Goal: Task Accomplishment & Management: Manage account settings

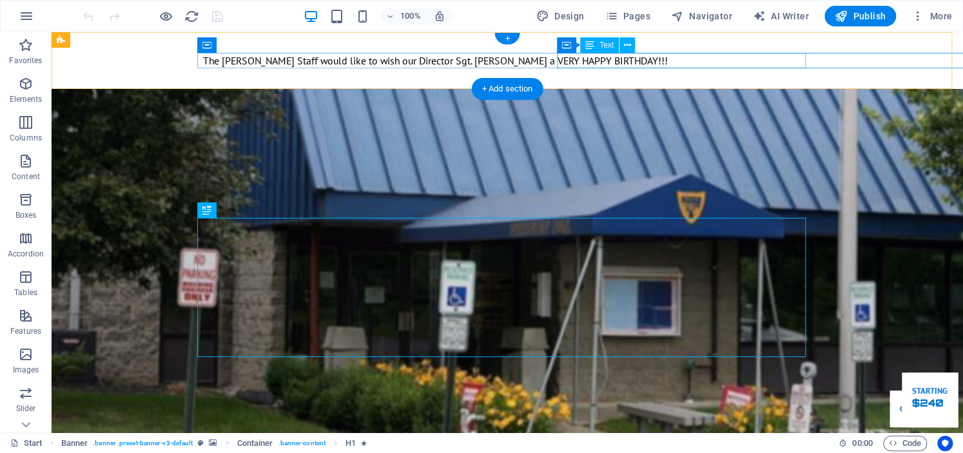
click at [809, 61] on div "The [PERSON_NAME] Staff would like to wish our Director Sgt. [PERSON_NAME] a VE…" at bounding box center [810, 60] width 3 height 15
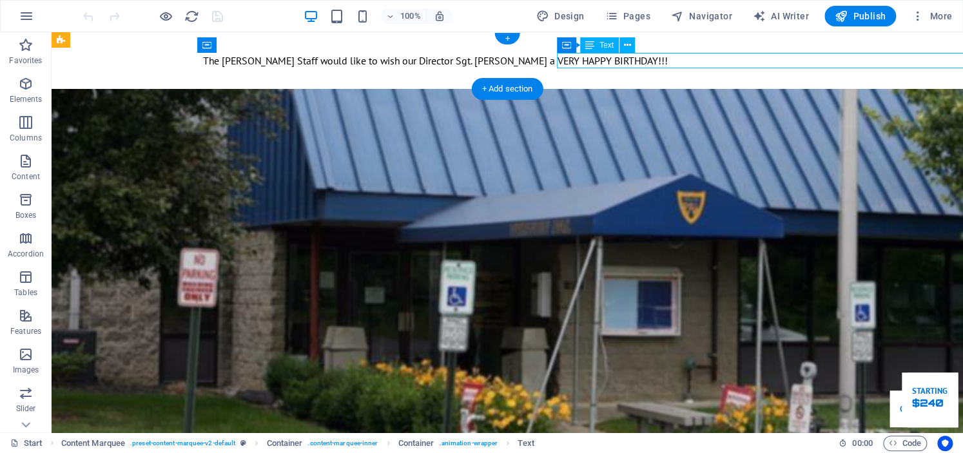
click at [809, 61] on div "The [PERSON_NAME] Staff would like to wish our Director Sgt. [PERSON_NAME] a VE…" at bounding box center [810, 60] width 3 height 15
click at [789, 61] on p "The [PERSON_NAME] Staff would like to wish our Director Sgt. [PERSON_NAME] a VE…" at bounding box center [799, 60] width 21 height 15
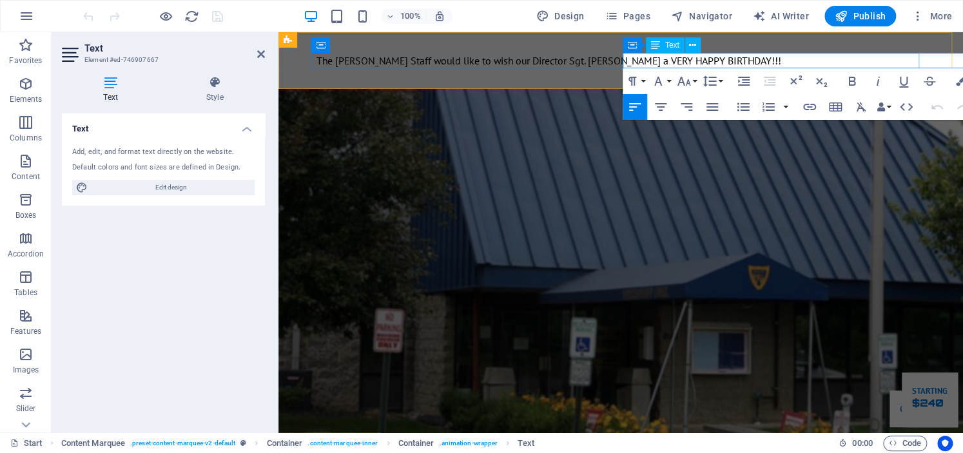
click at [912, 61] on p "The [PERSON_NAME] Staff would like to wish our Director Sgt. [PERSON_NAME] a VE…" at bounding box center [918, 60] width 12 height 15
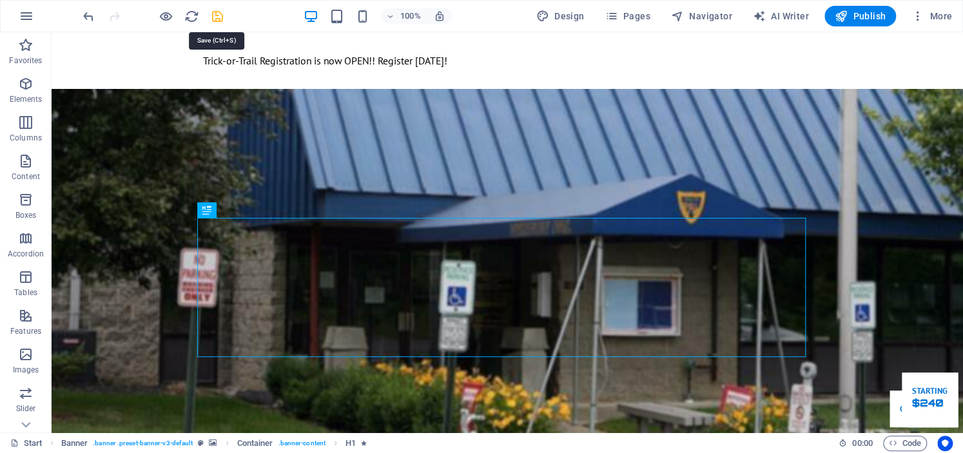
click at [222, 12] on icon "save" at bounding box center [217, 16] width 15 height 15
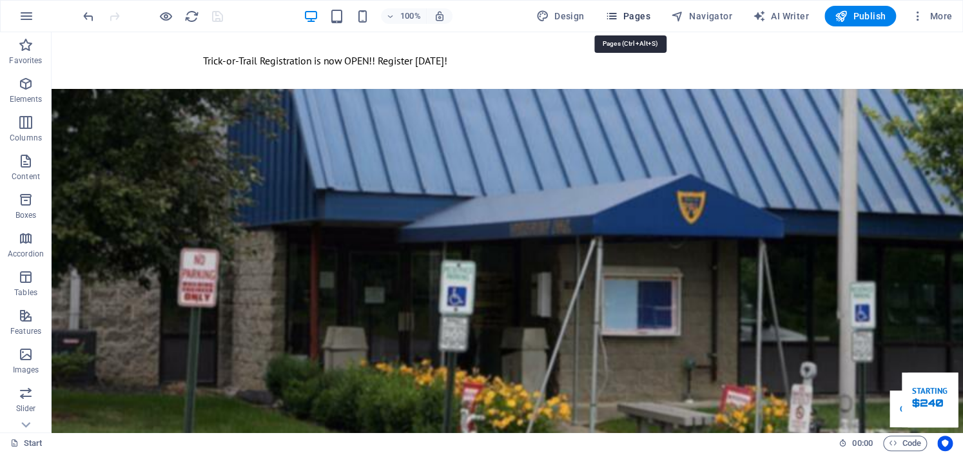
click at [639, 17] on span "Pages" at bounding box center [626, 16] width 45 height 13
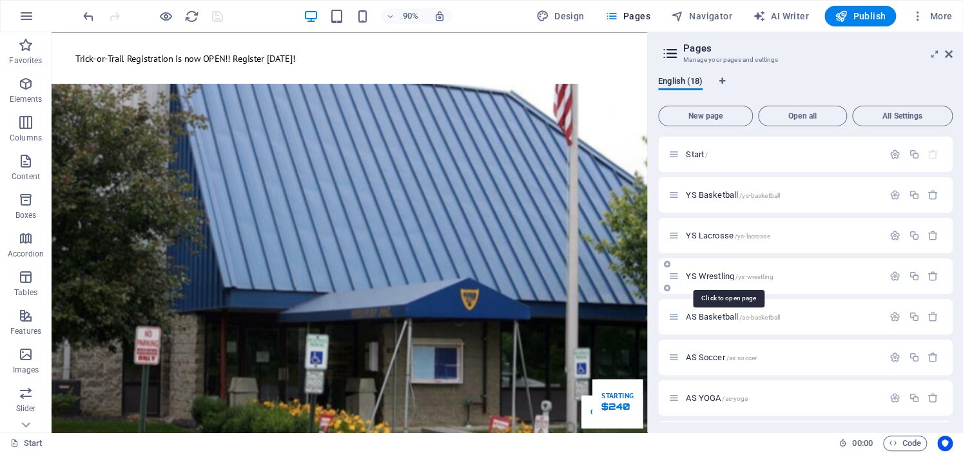
click at [722, 273] on span "YS Wrestling /ys-wrestling" at bounding box center [729, 276] width 87 height 10
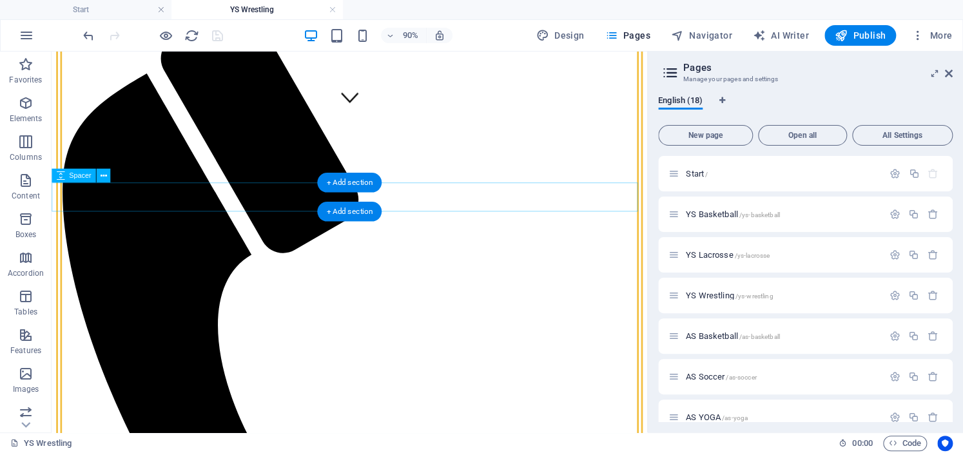
scroll to position [354, 0]
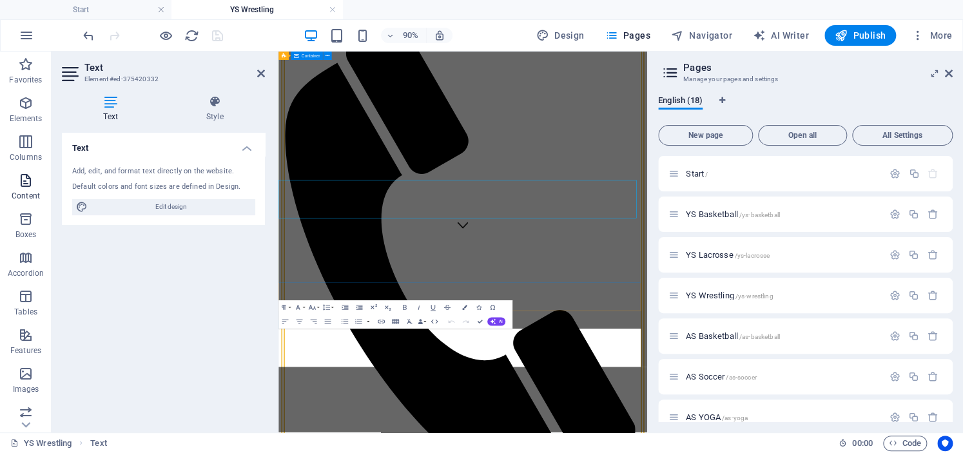
scroll to position [285, 0]
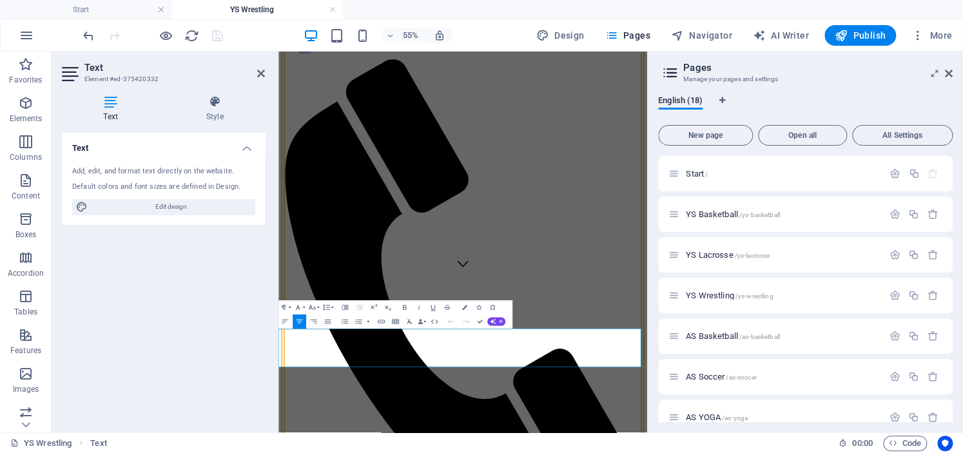
click at [16, 200] on p "Content" at bounding box center [26, 196] width 28 height 10
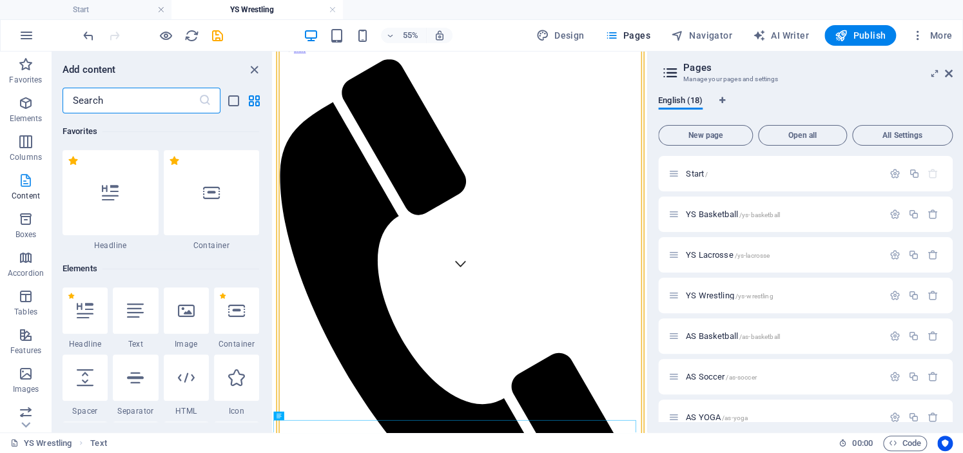
scroll to position [119, 0]
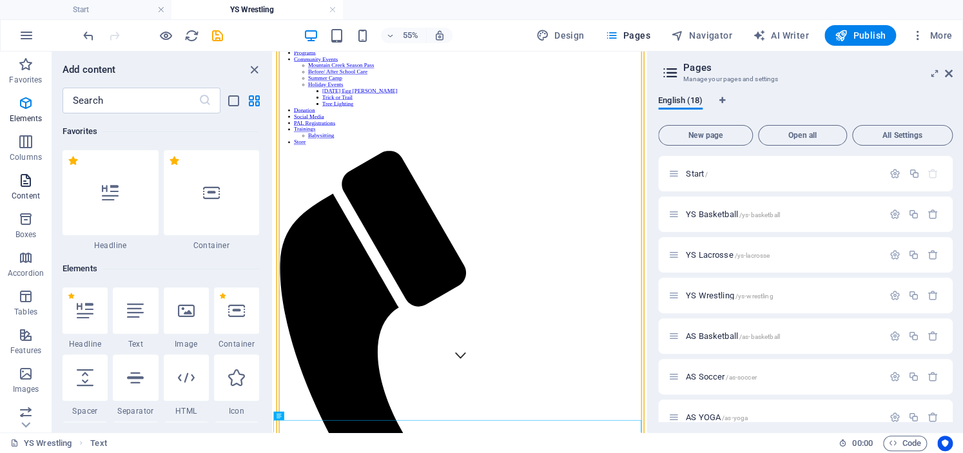
click at [19, 188] on span "Content" at bounding box center [26, 188] width 52 height 31
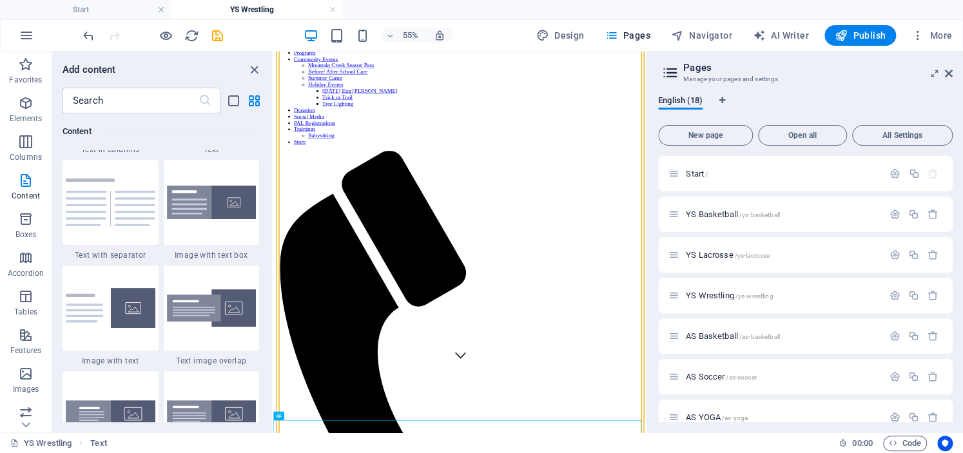
scroll to position [2383, 0]
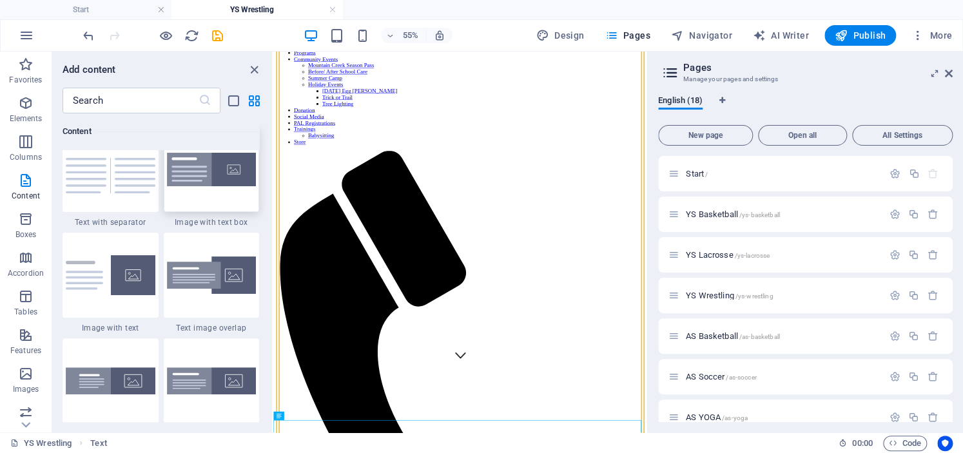
click at [234, 180] on img at bounding box center [212, 170] width 90 height 34
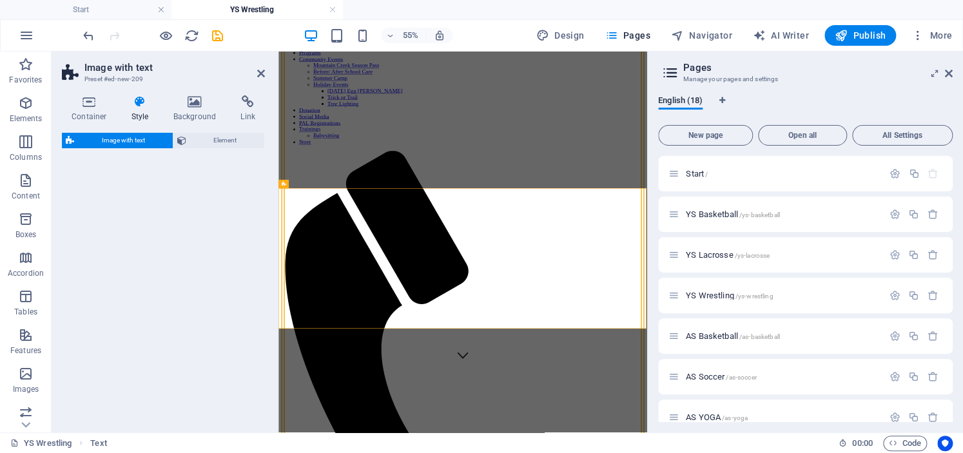
select select "rem"
select select "px"
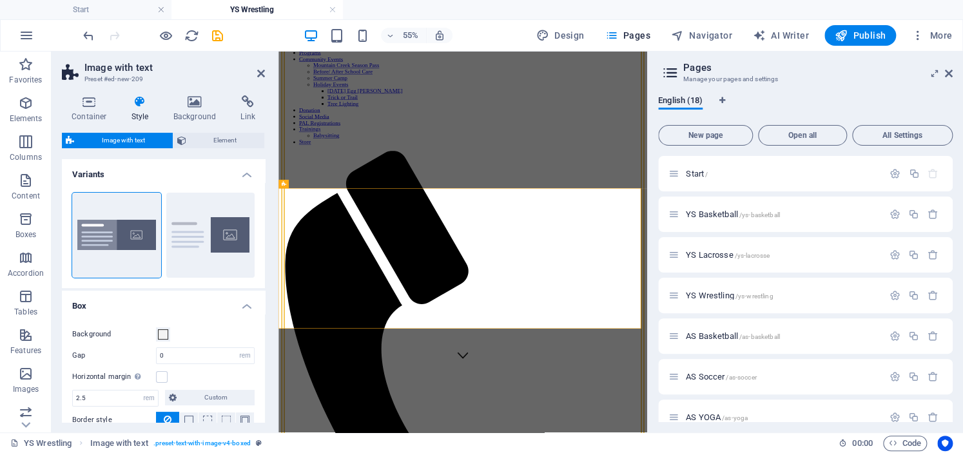
scroll to position [610, 0]
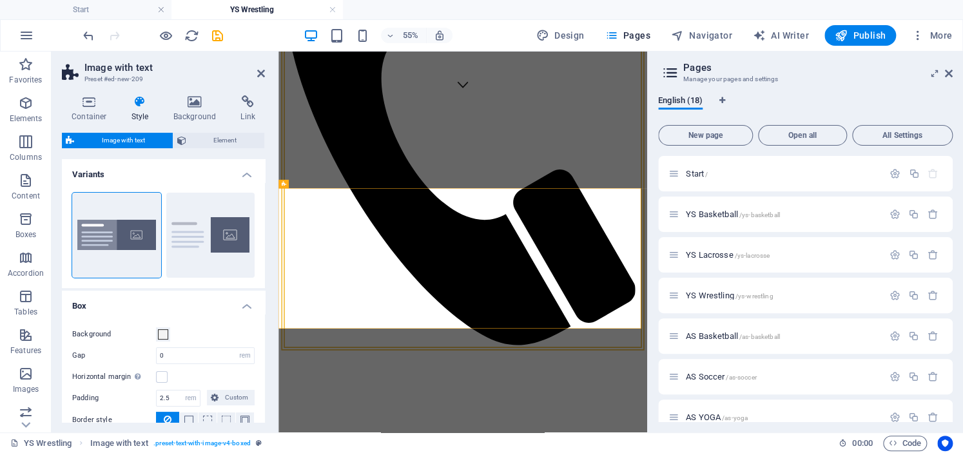
drag, startPoint x: 234, startPoint y: 180, endPoint x: 232, endPoint y: 173, distance: 6.7
click at [216, 175] on div "Image with text Preset #ed-new-209 Container Style Background Link Size Height …" at bounding box center [349, 242] width 595 height 381
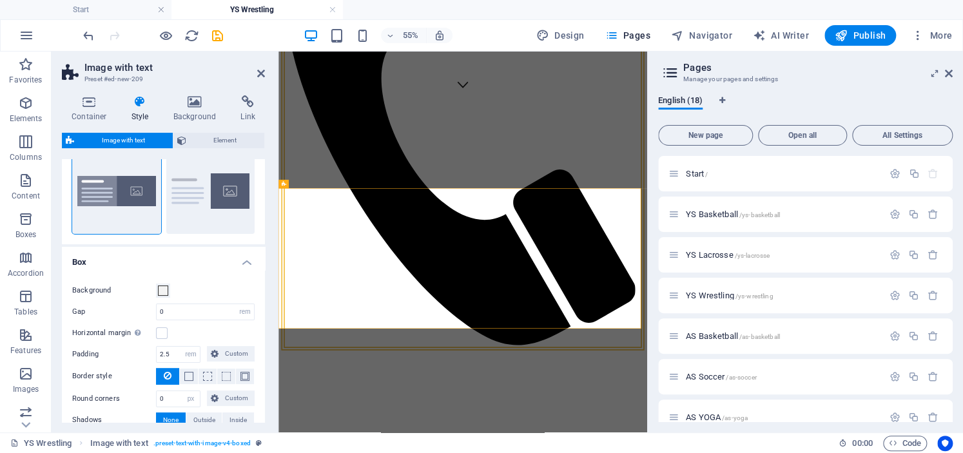
scroll to position [0, 0]
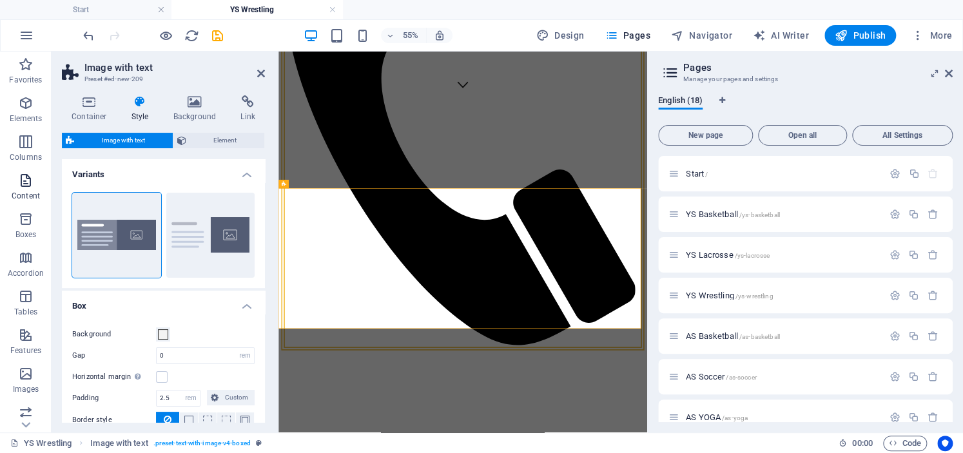
click at [28, 175] on icon "button" at bounding box center [25, 180] width 15 height 15
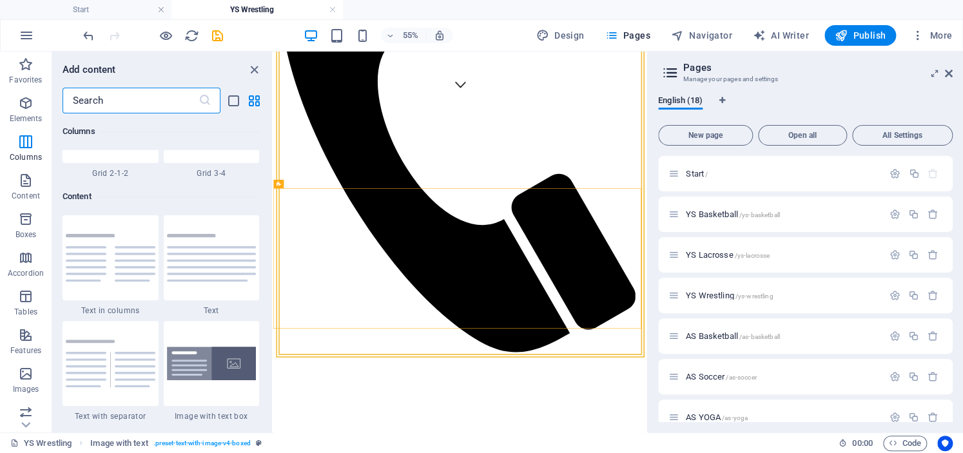
scroll to position [1996, 0]
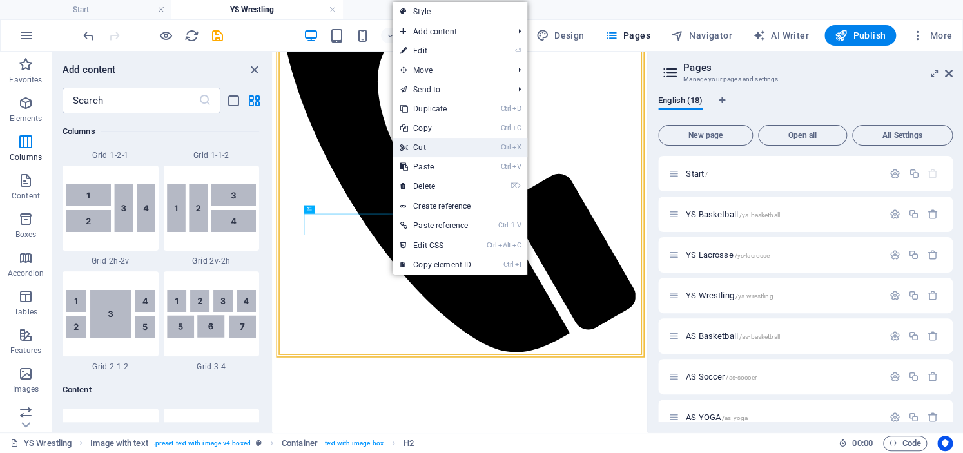
drag, startPoint x: 420, startPoint y: 145, endPoint x: 267, endPoint y: 169, distance: 154.6
click at [420, 145] on link "Ctrl X Cut" at bounding box center [435, 147] width 86 height 19
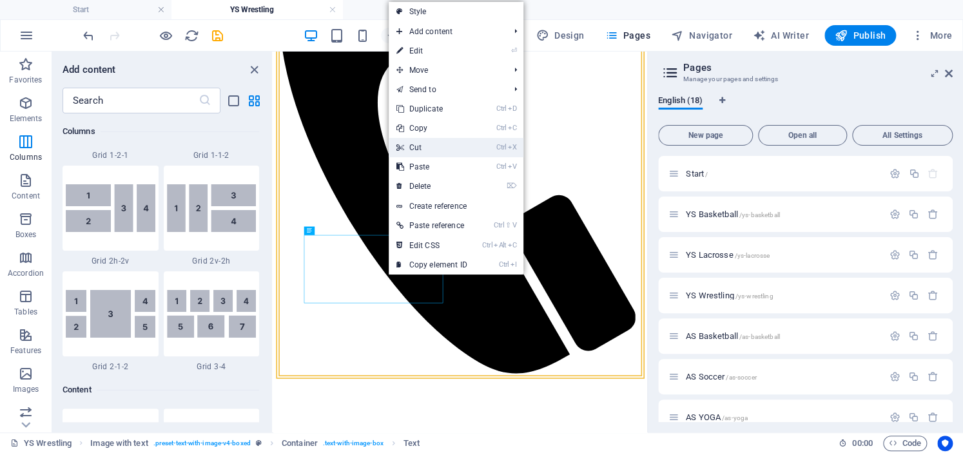
click at [425, 147] on link "Ctrl X Cut" at bounding box center [432, 147] width 86 height 19
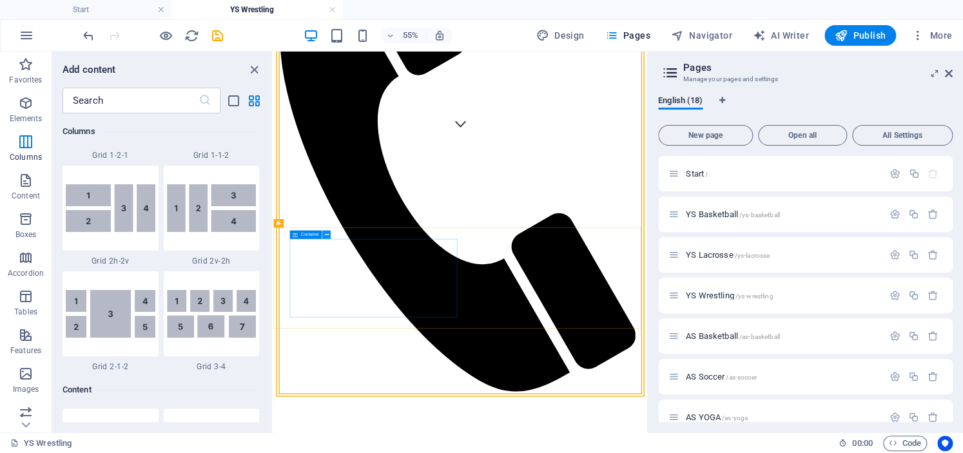
click at [329, 236] on button at bounding box center [326, 235] width 8 height 8
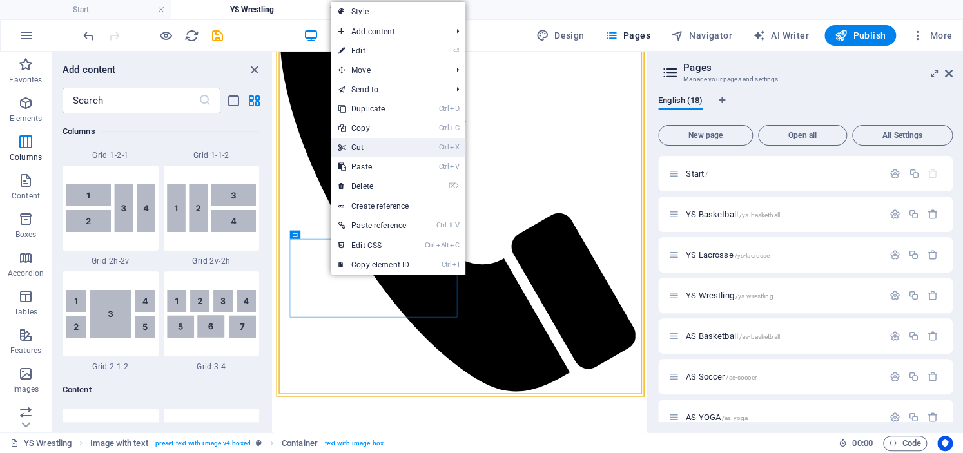
click at [369, 151] on link "Ctrl X Cut" at bounding box center [374, 147] width 86 height 19
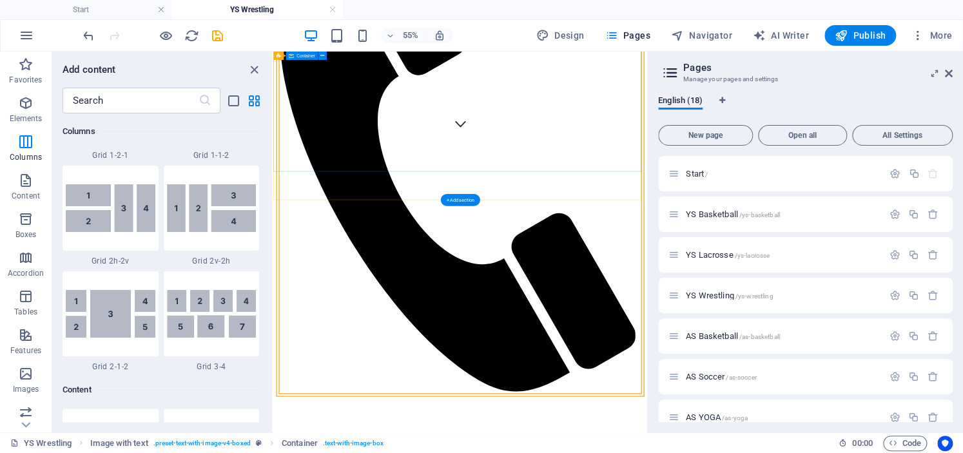
scroll to position [486, 0]
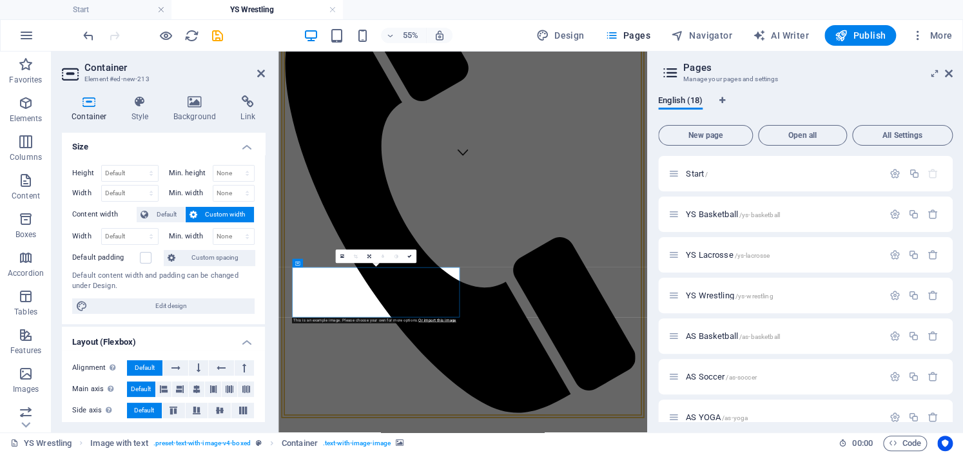
scroll to position [0, 0]
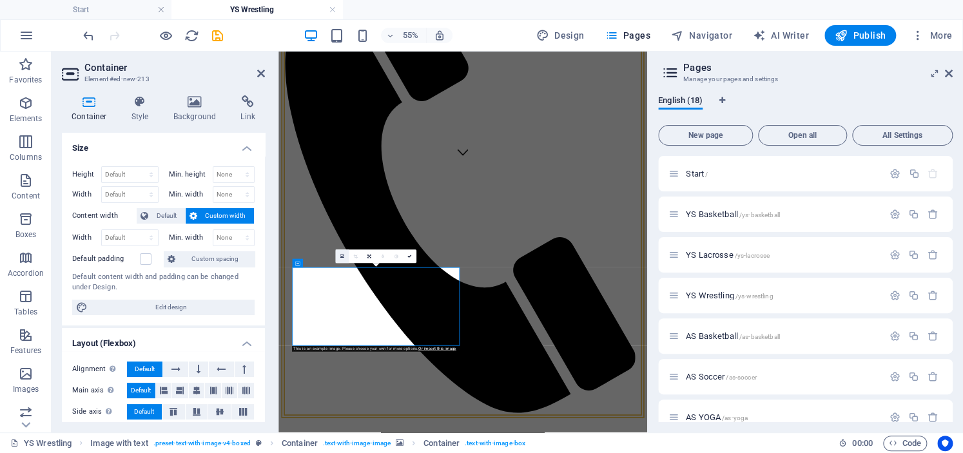
click at [344, 258] on link at bounding box center [343, 256] width 14 height 14
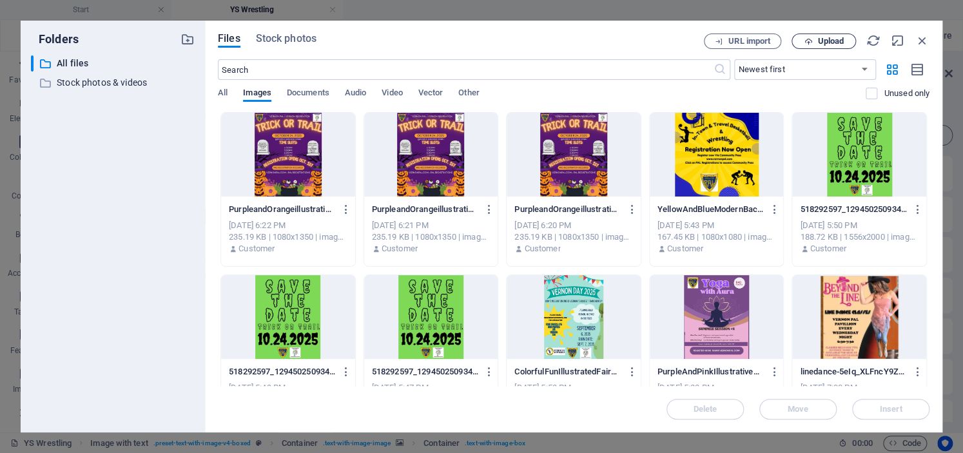
click at [817, 46] on button "Upload" at bounding box center [823, 41] width 64 height 15
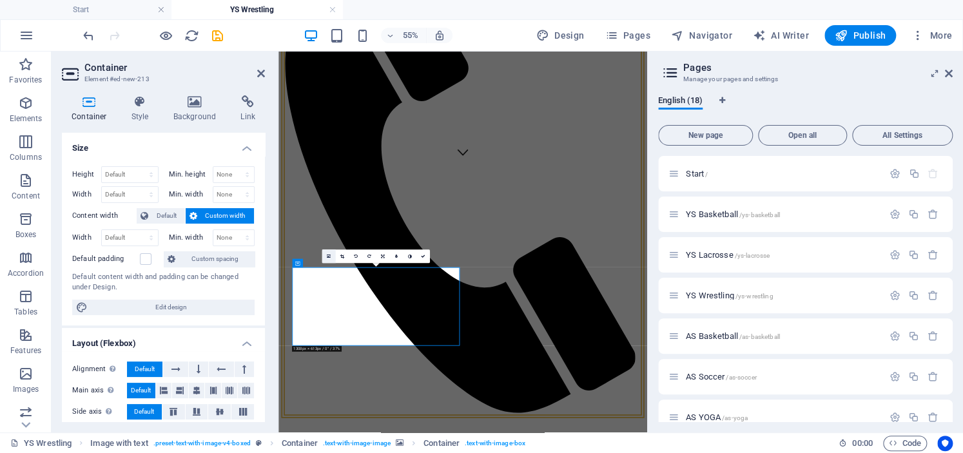
click at [330, 257] on icon at bounding box center [329, 256] width 4 height 5
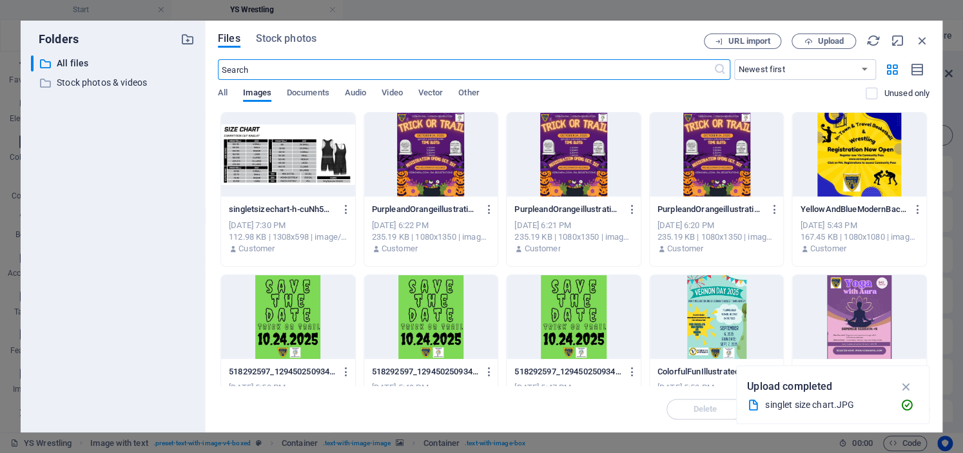
click at [307, 164] on div at bounding box center [288, 155] width 134 height 84
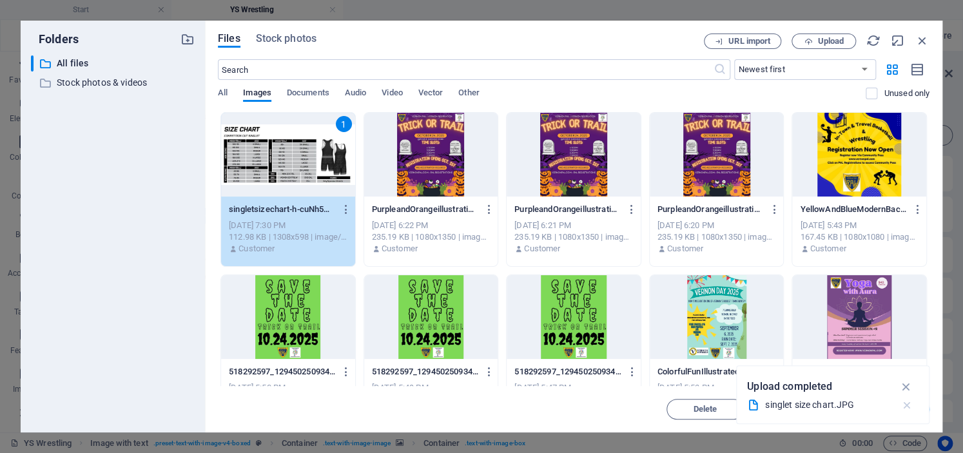
click at [905, 407] on icon "button" at bounding box center [906, 405] width 14 height 13
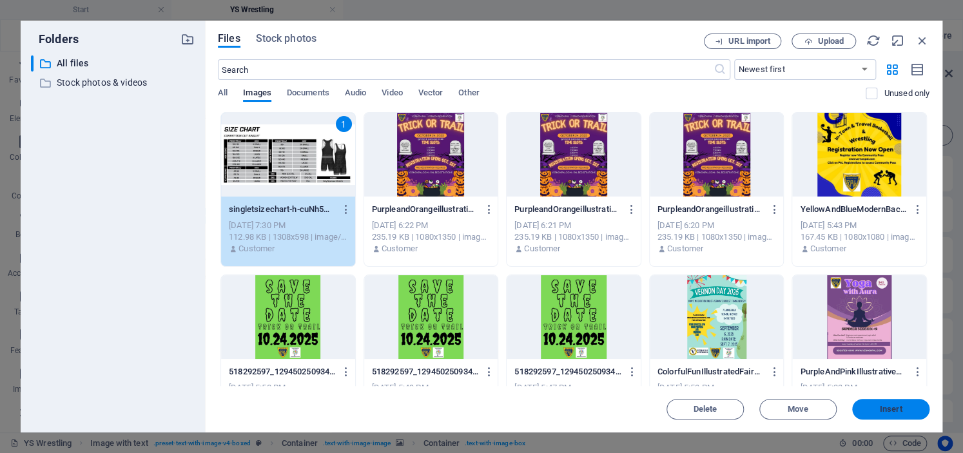
click at [888, 408] on span "Insert" at bounding box center [891, 409] width 23 height 8
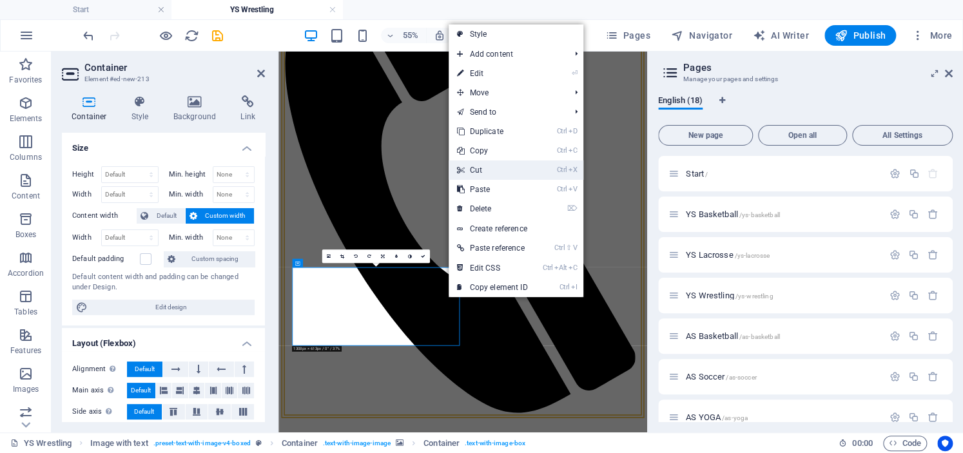
click at [495, 175] on link "Ctrl X Cut" at bounding box center [491, 169] width 86 height 19
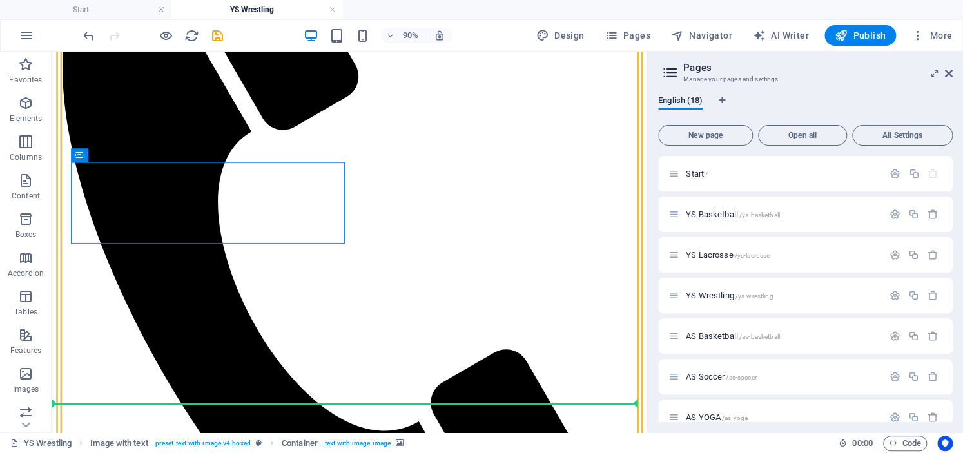
drag, startPoint x: 267, startPoint y: 192, endPoint x: 223, endPoint y: 429, distance: 241.1
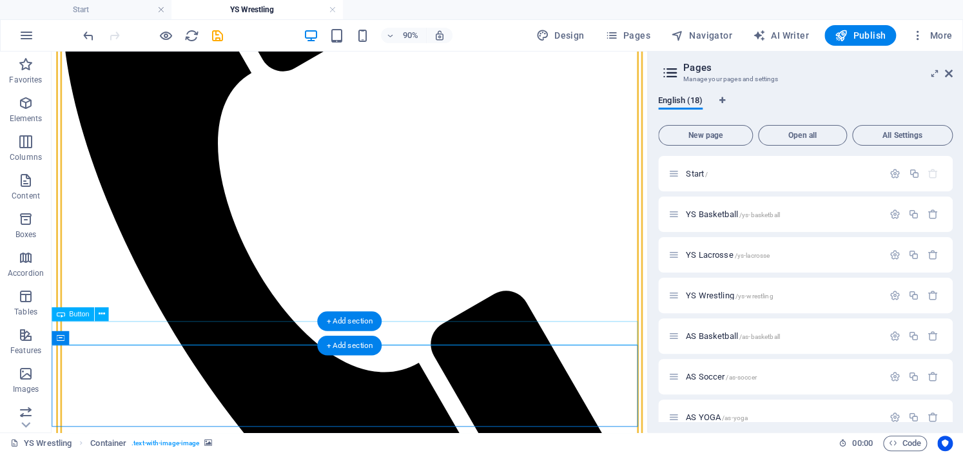
scroll to position [577, 0]
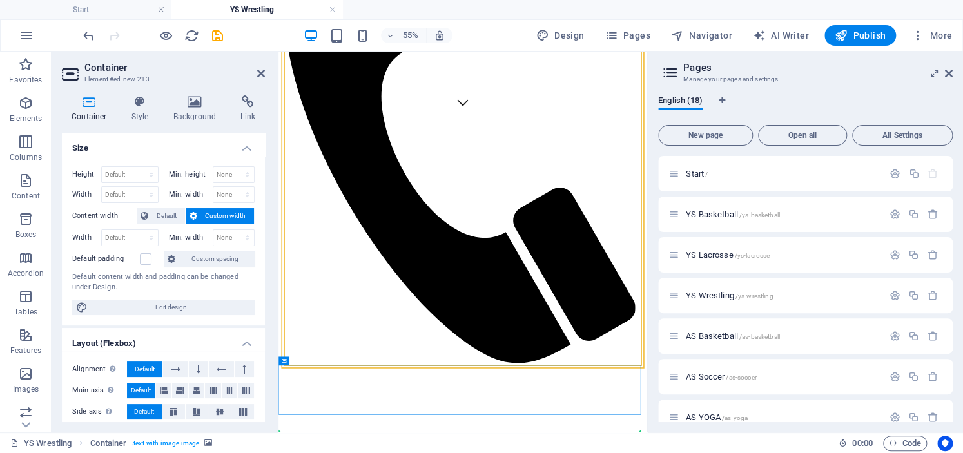
drag, startPoint x: 529, startPoint y: 707, endPoint x: 532, endPoint y: 722, distance: 15.8
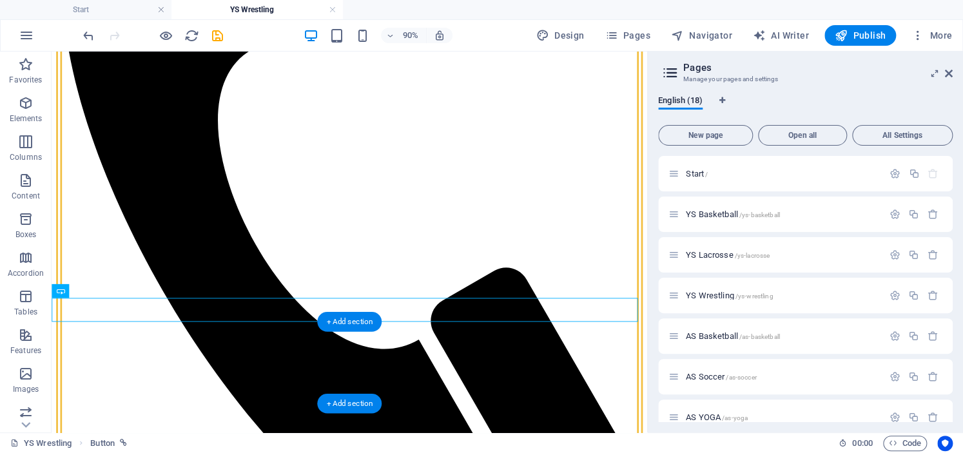
drag, startPoint x: 395, startPoint y: 606, endPoint x: 518, endPoint y: 369, distance: 266.6
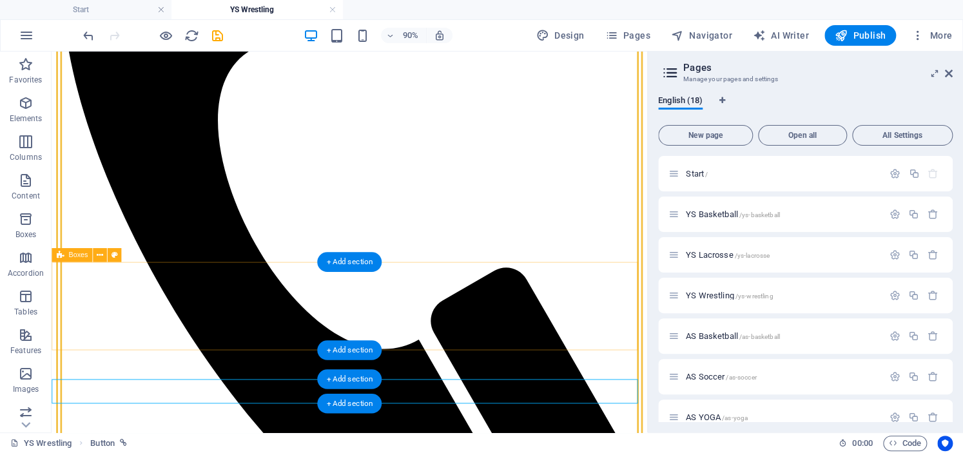
scroll to position [486, 0]
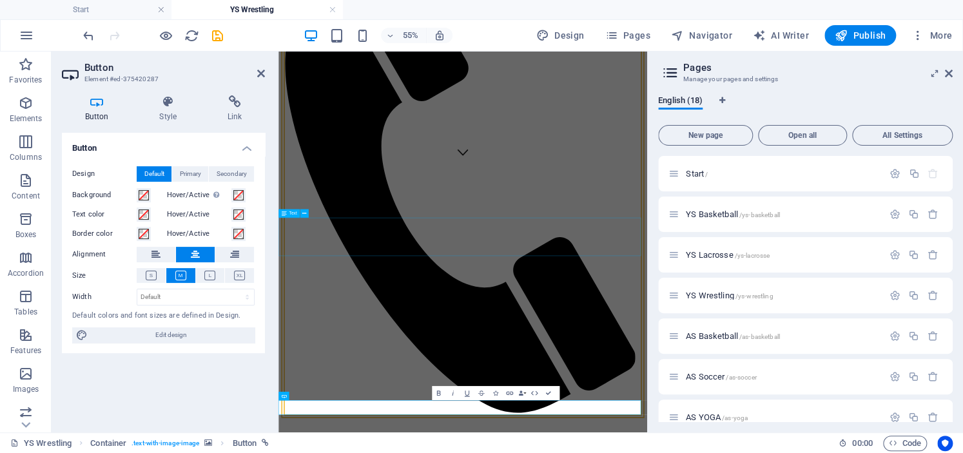
drag, startPoint x: 483, startPoint y: 360, endPoint x: 489, endPoint y: 361, distance: 6.7
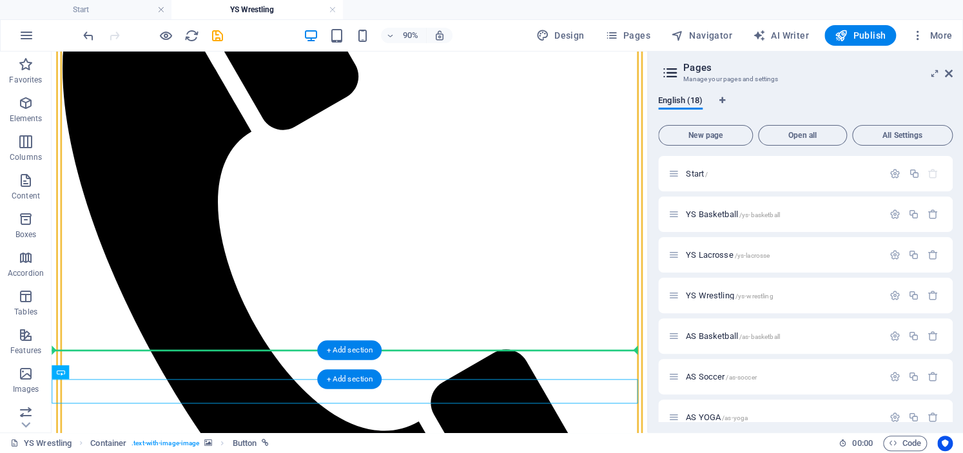
drag, startPoint x: 600, startPoint y: 416, endPoint x: 601, endPoint y: 390, distance: 25.1
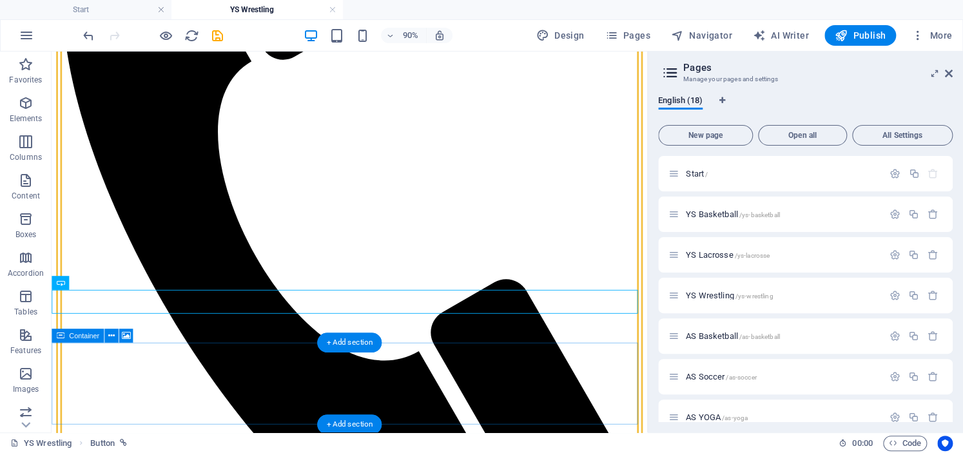
scroll to position [577, 0]
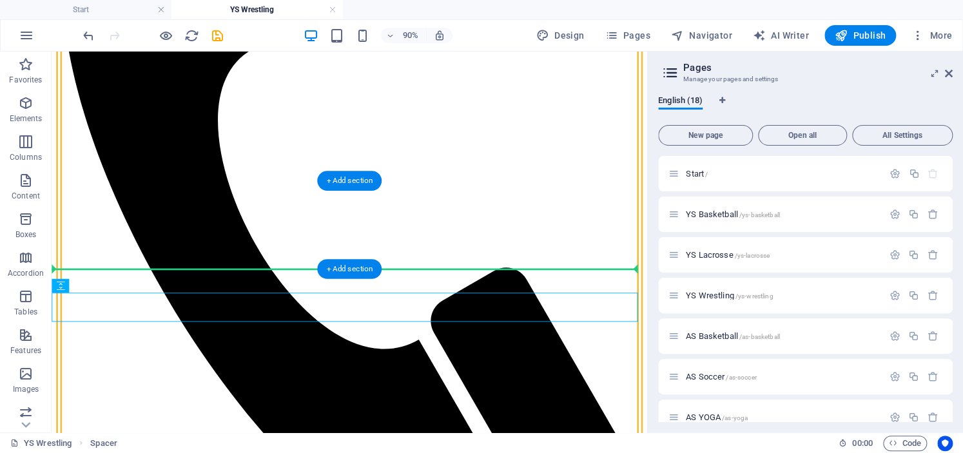
drag, startPoint x: 574, startPoint y: 346, endPoint x: 582, endPoint y: 291, distance: 55.9
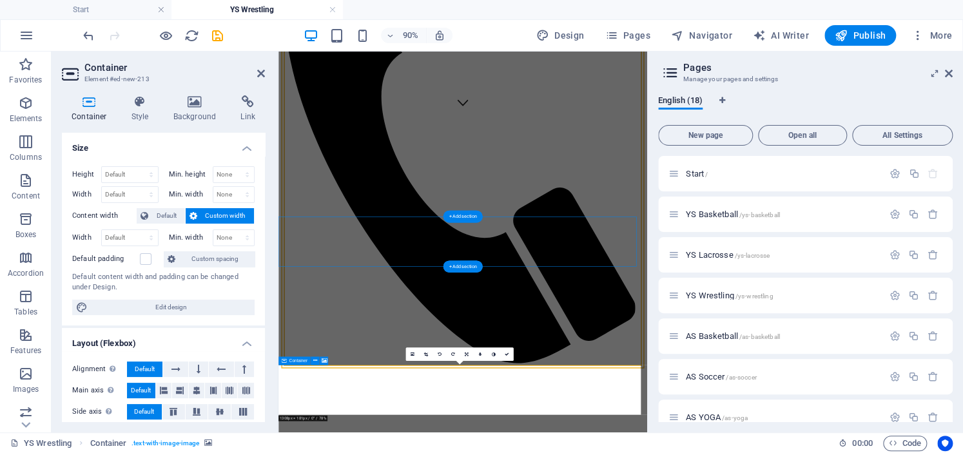
click at [465, 355] on icon at bounding box center [467, 354] width 4 height 5
click at [479, 340] on icon at bounding box center [480, 341] width 6 height 6
click at [441, 357] on link at bounding box center [439, 354] width 14 height 14
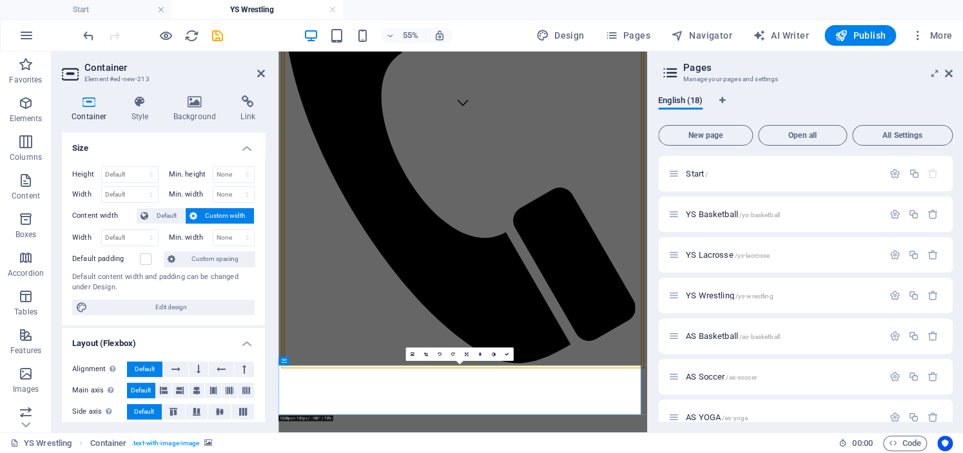
click at [441, 357] on link at bounding box center [439, 354] width 14 height 14
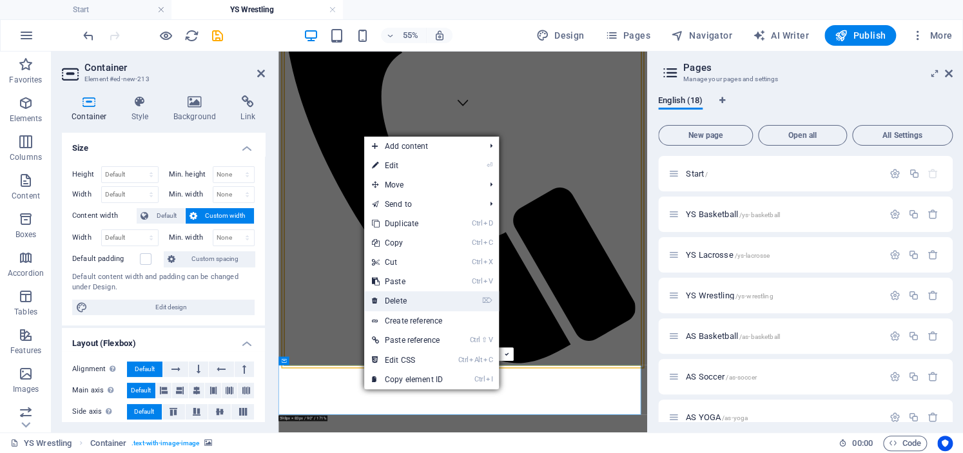
click at [387, 303] on link "⌦ Delete" at bounding box center [407, 300] width 86 height 19
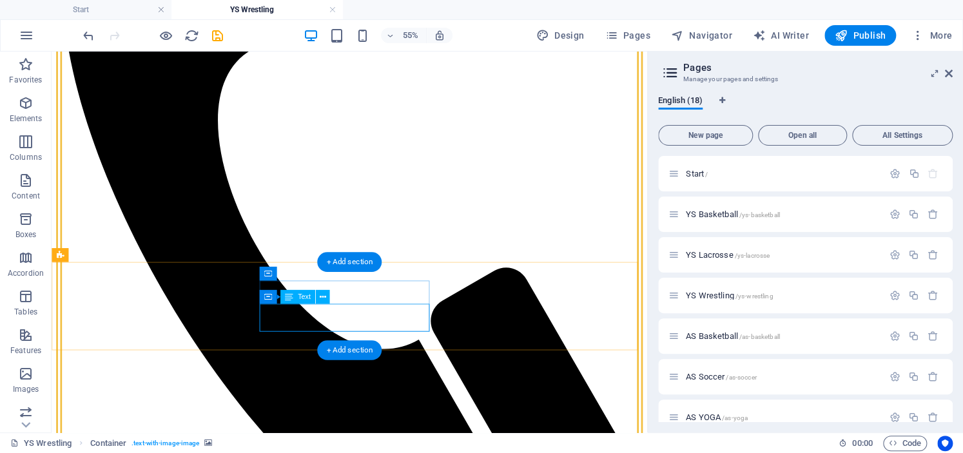
scroll to position [486, 0]
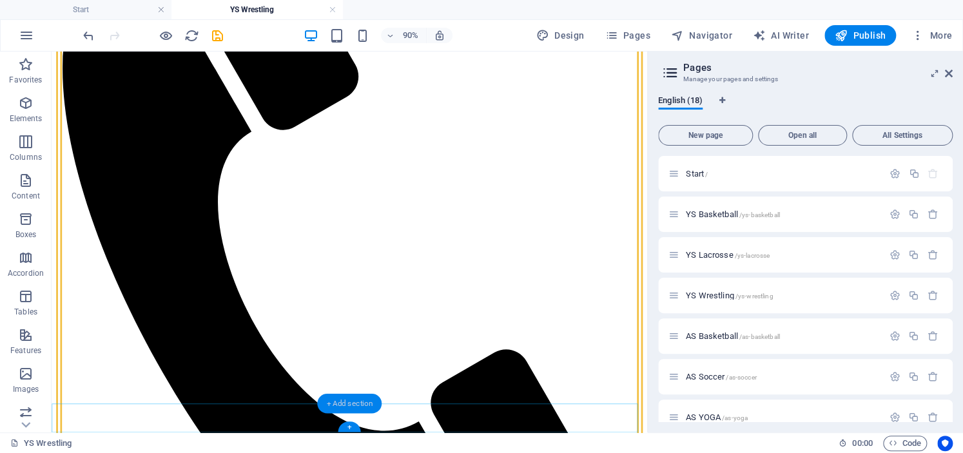
click at [340, 404] on div "+ Add section" at bounding box center [349, 404] width 64 height 20
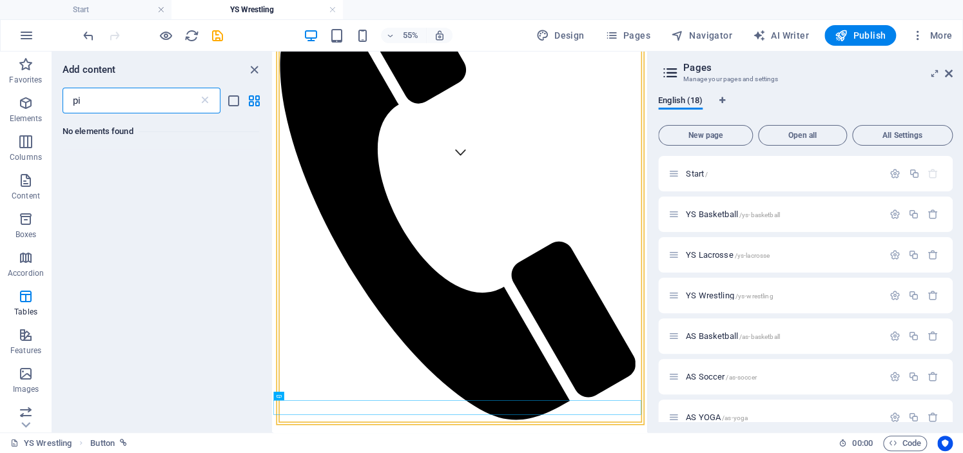
scroll to position [0, 0]
type input "picture"
click at [23, 178] on icon "button" at bounding box center [25, 180] width 15 height 15
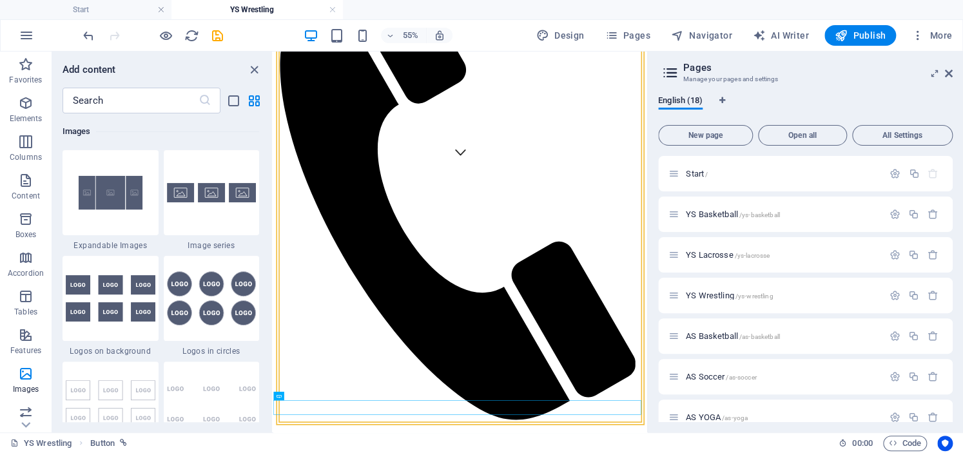
scroll to position [6957, 0]
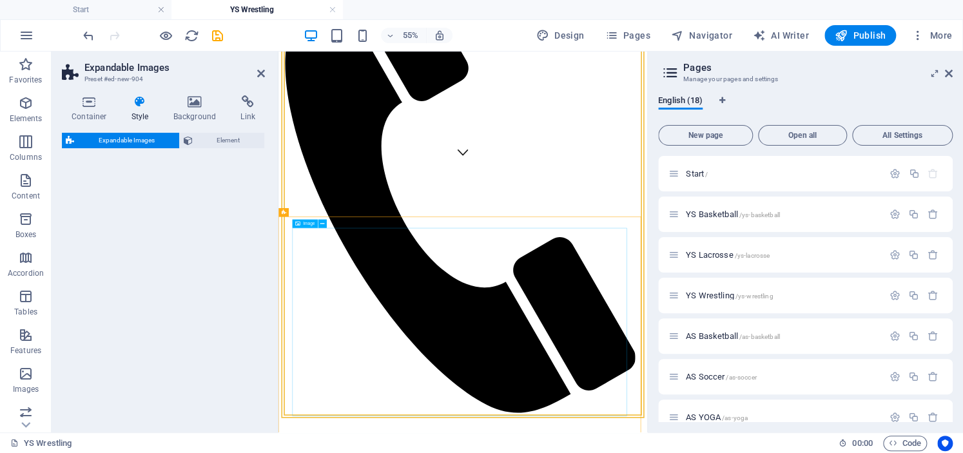
select select "rem"
select select "px"
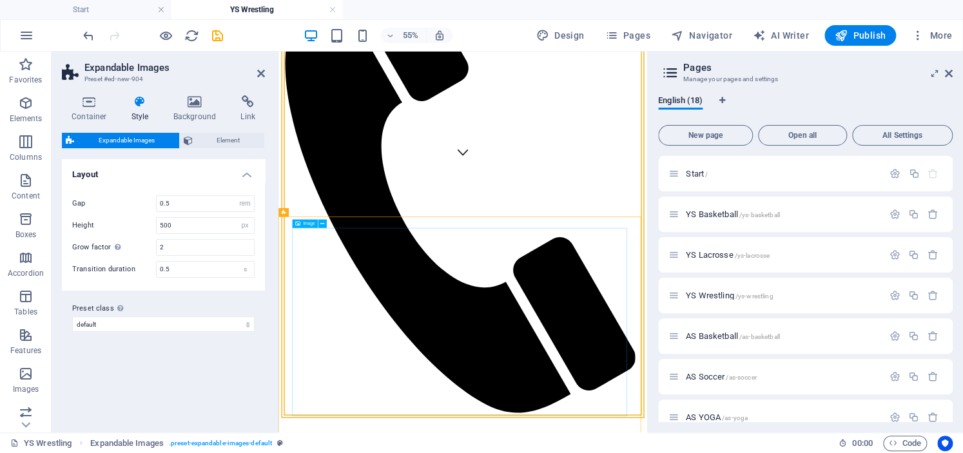
scroll to position [847, 0]
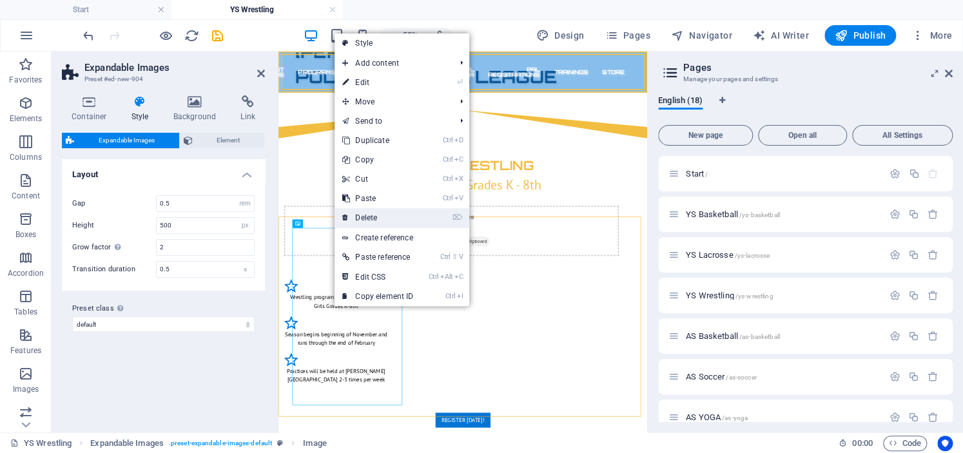
click at [383, 216] on link "⌦ Delete" at bounding box center [377, 217] width 86 height 19
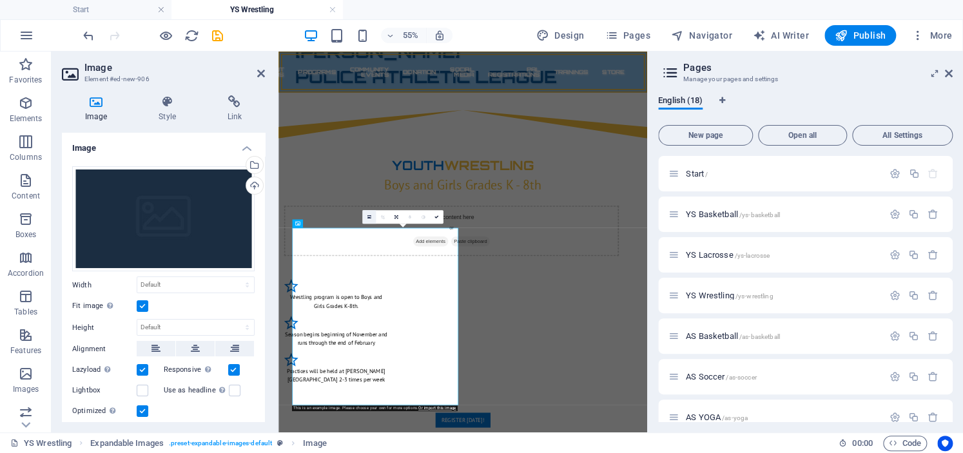
click at [367, 218] on icon at bounding box center [369, 217] width 4 height 5
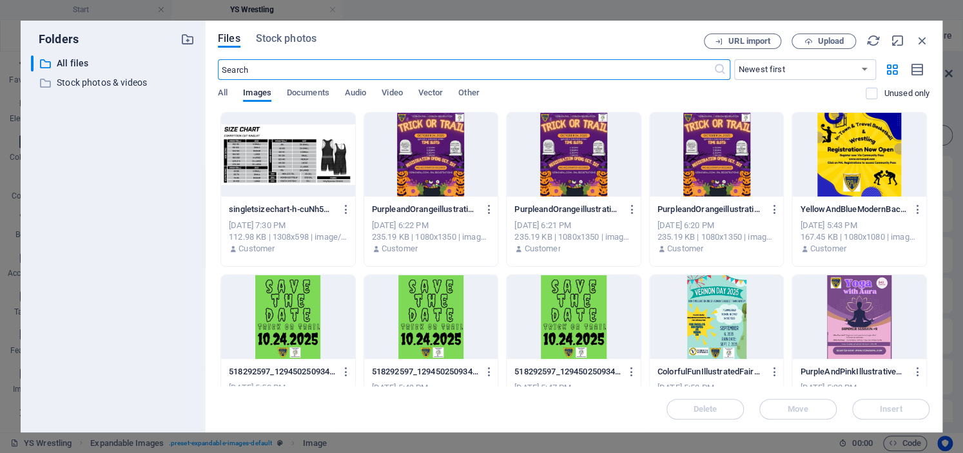
scroll to position [865, 0]
click at [267, 161] on div at bounding box center [288, 155] width 134 height 84
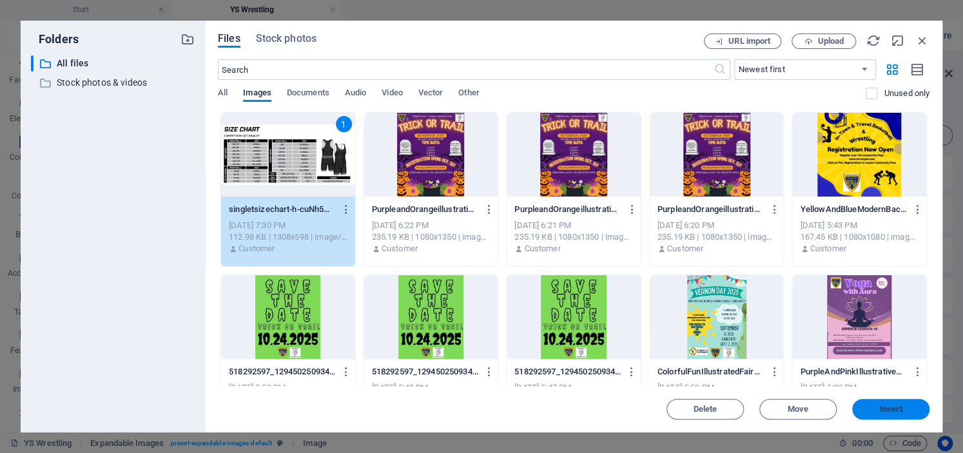
click at [892, 403] on button "Insert" at bounding box center [890, 409] width 77 height 21
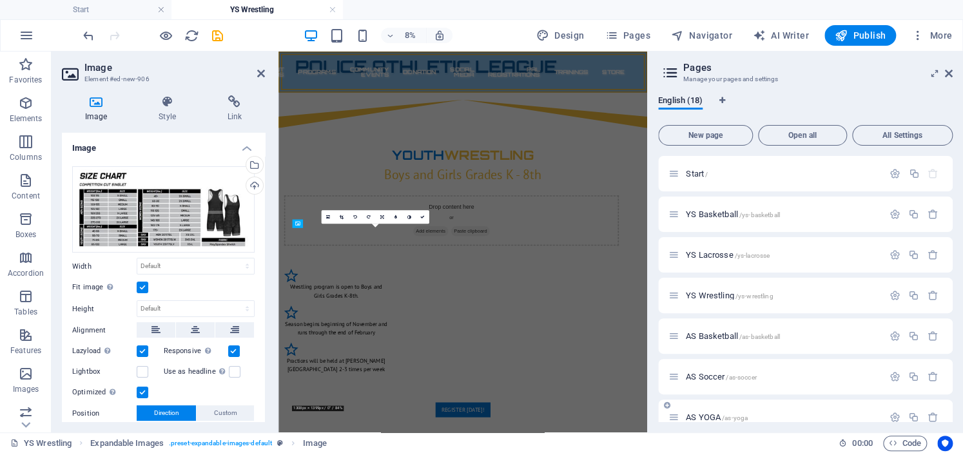
scroll to position [847, 0]
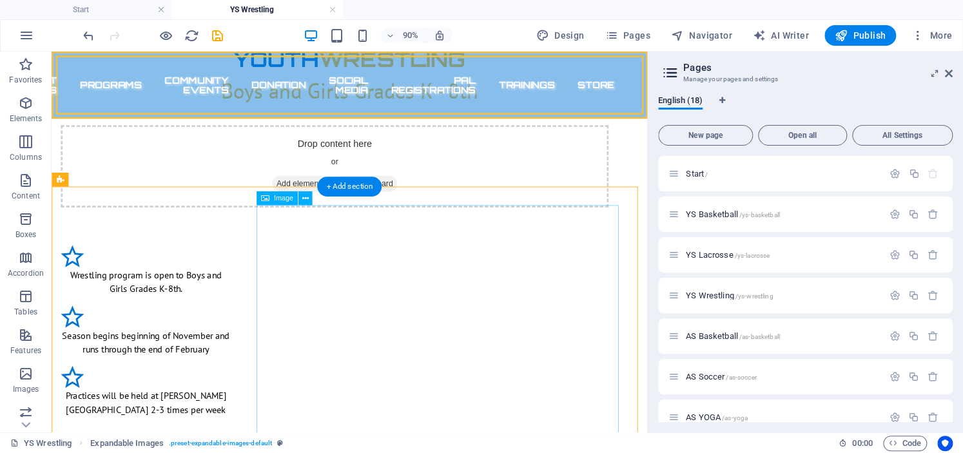
scroll to position [835, 0]
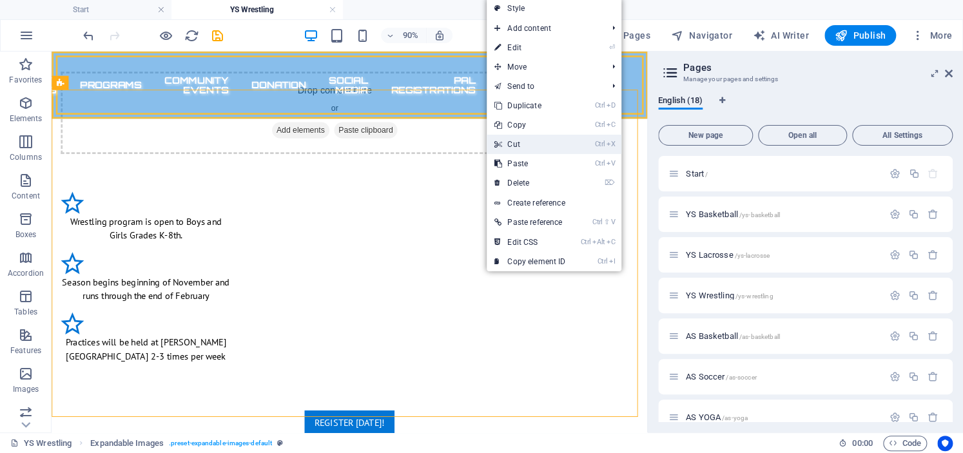
click at [532, 143] on link "Ctrl X Cut" at bounding box center [529, 144] width 86 height 19
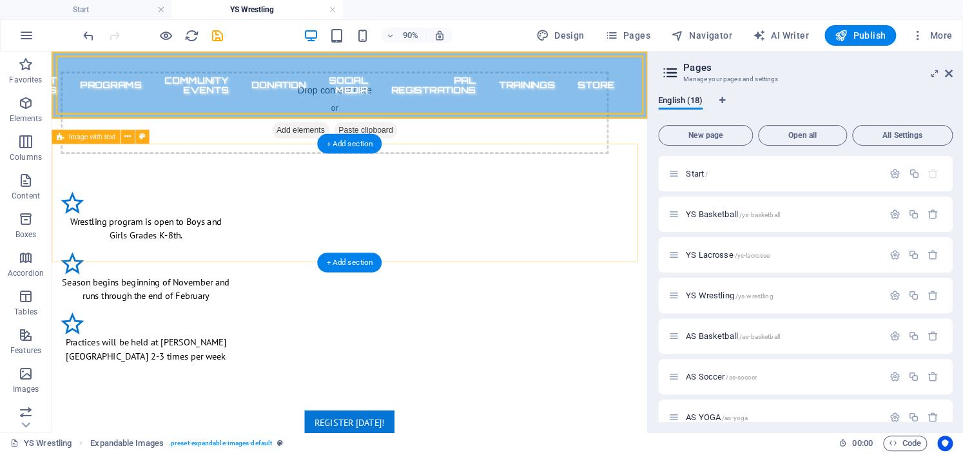
scroll to position [486, 0]
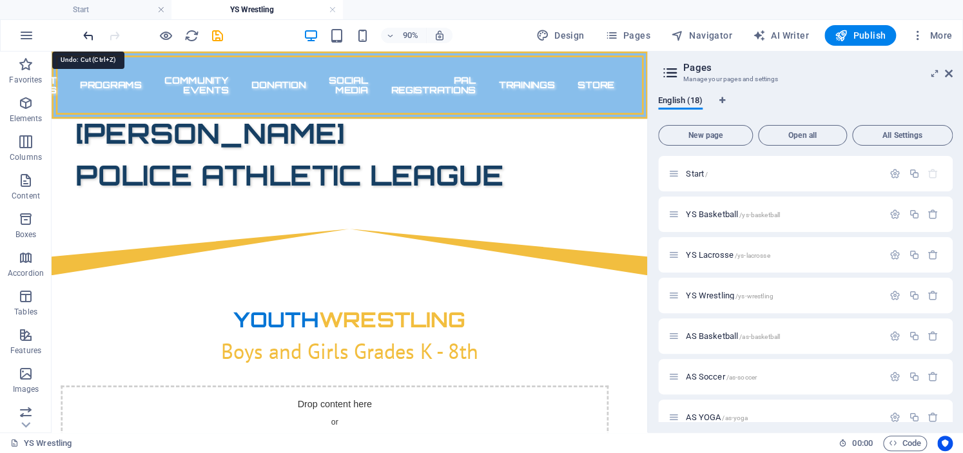
click at [89, 34] on icon "undo" at bounding box center [88, 35] width 15 height 15
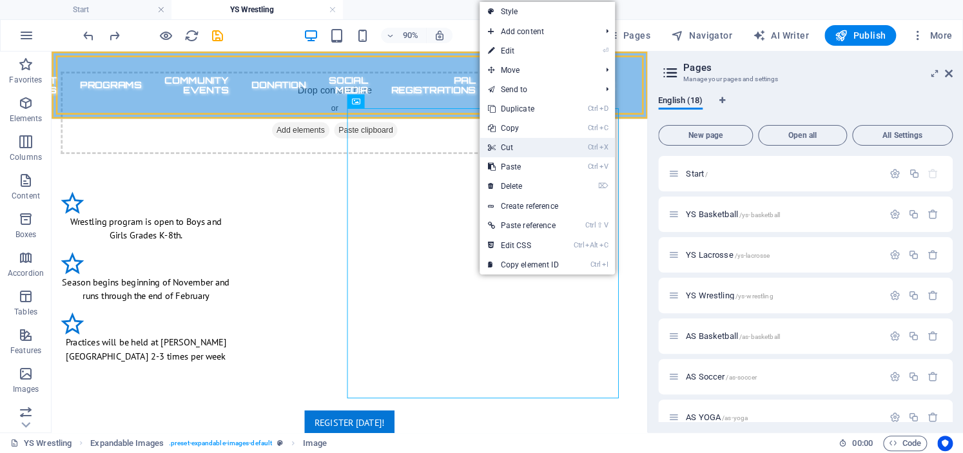
click at [515, 143] on link "Ctrl X Cut" at bounding box center [522, 147] width 86 height 19
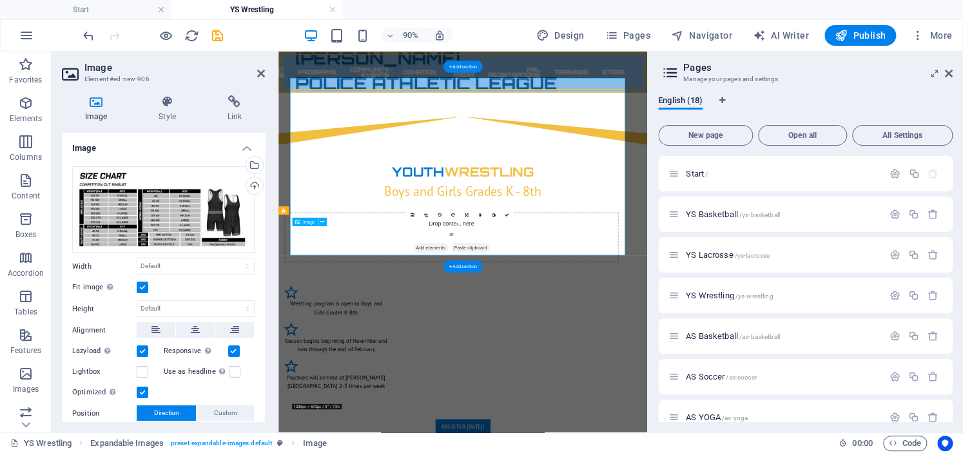
scroll to position [850, 0]
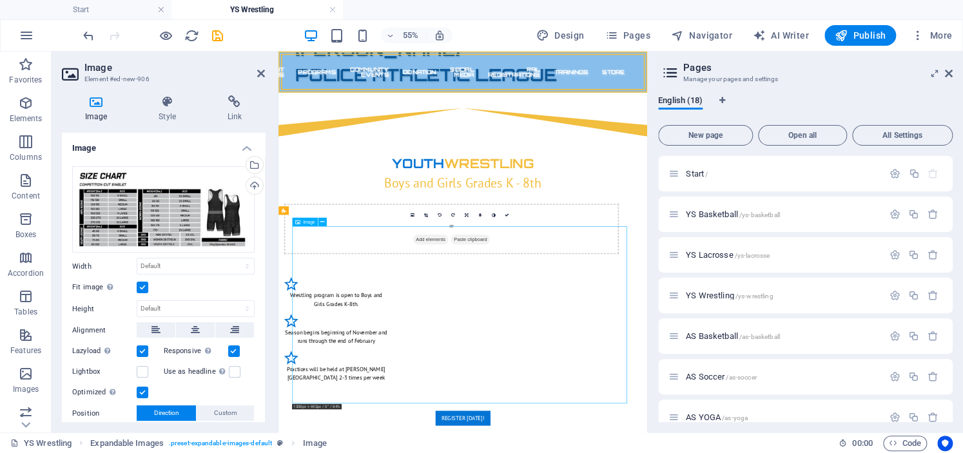
drag, startPoint x: 314, startPoint y: 684, endPoint x: 374, endPoint y: 639, distance: 75.4
drag, startPoint x: 374, startPoint y: 639, endPoint x: 445, endPoint y: 597, distance: 81.8
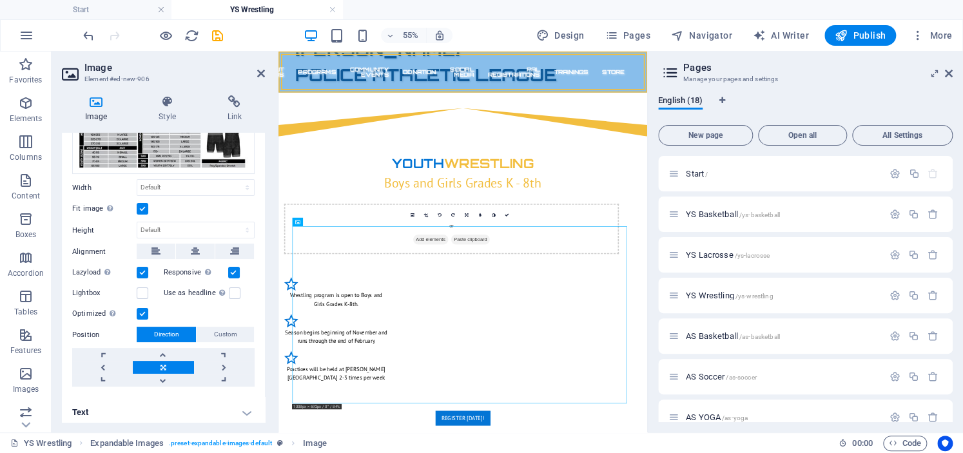
scroll to position [82, 0]
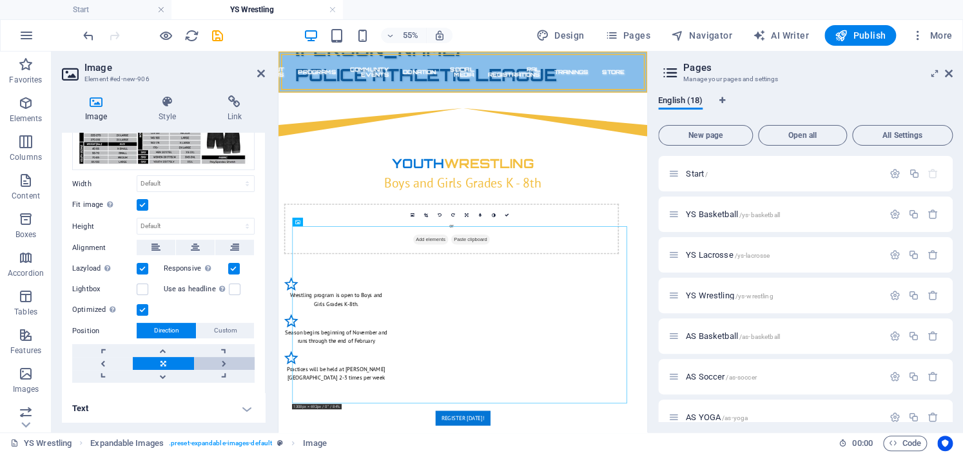
click at [217, 360] on link at bounding box center [224, 363] width 61 height 13
click at [101, 361] on link at bounding box center [102, 363] width 61 height 13
click at [163, 371] on link at bounding box center [163, 376] width 61 height 13
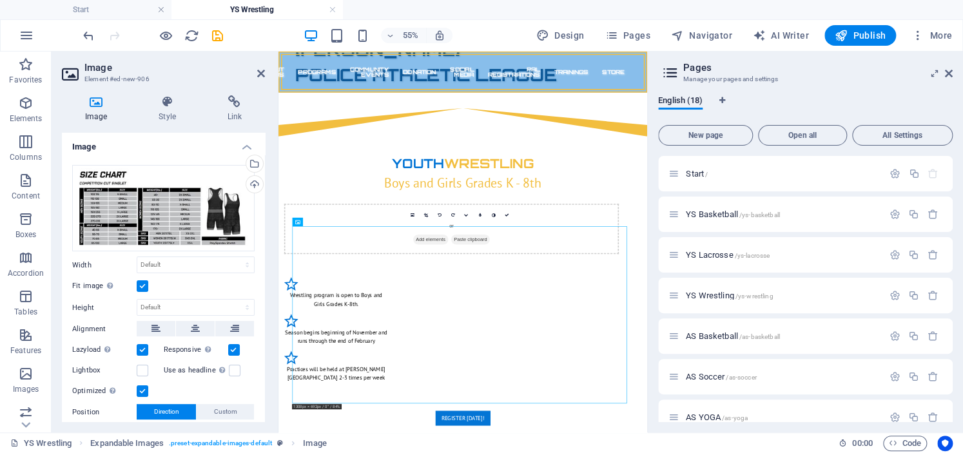
scroll to position [0, 0]
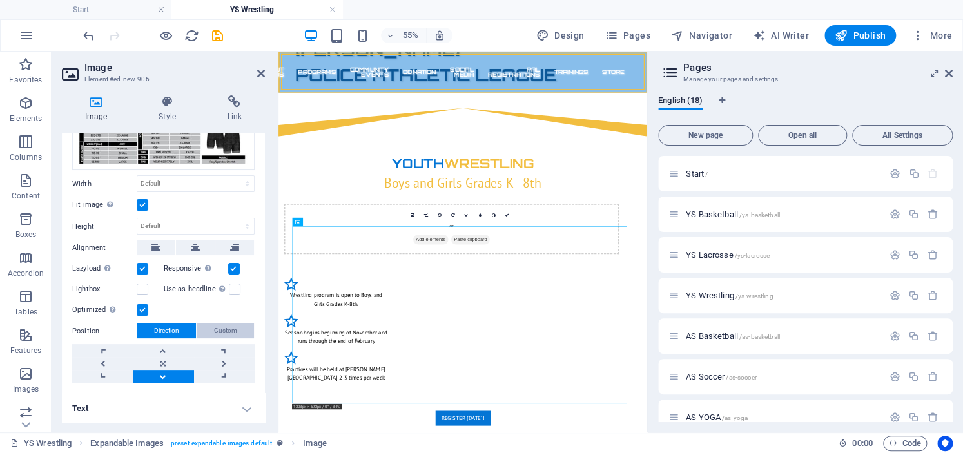
click at [220, 331] on span "Custom" at bounding box center [225, 330] width 23 height 15
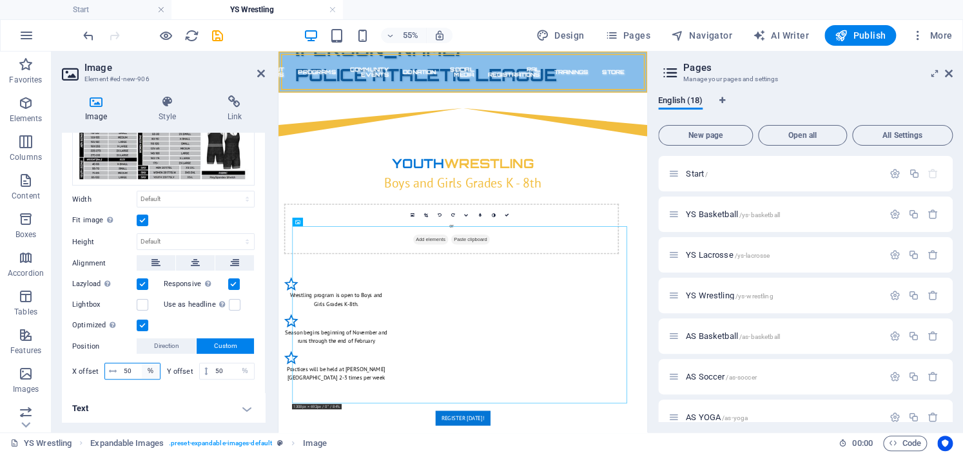
click at [142, 370] on select "px rem % vh vw" at bounding box center [151, 370] width 18 height 15
click at [130, 373] on input "50" at bounding box center [139, 370] width 39 height 15
type input "5"
type input "4"
type input "40"
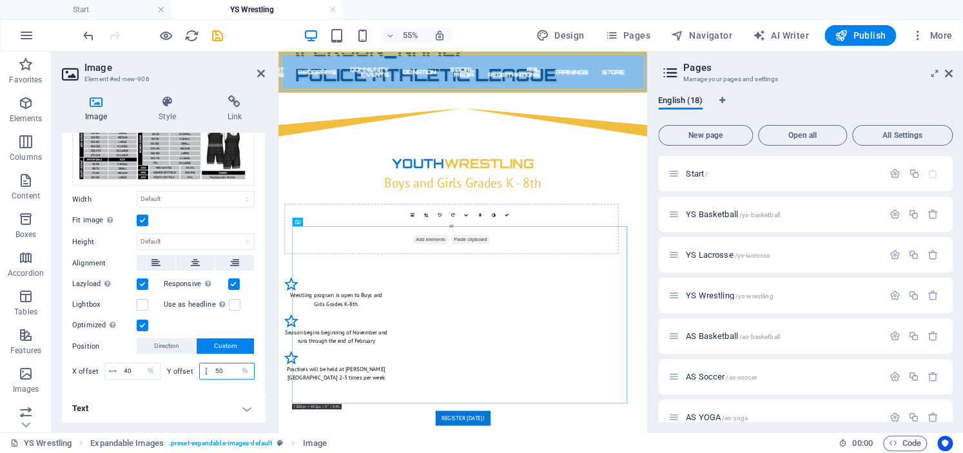
click at [226, 374] on input "50" at bounding box center [233, 370] width 42 height 15
type input "5"
type input "40"
click at [224, 396] on h4 "Text" at bounding box center [163, 408] width 203 height 31
drag, startPoint x: 131, startPoint y: 370, endPoint x: 122, endPoint y: 370, distance: 9.7
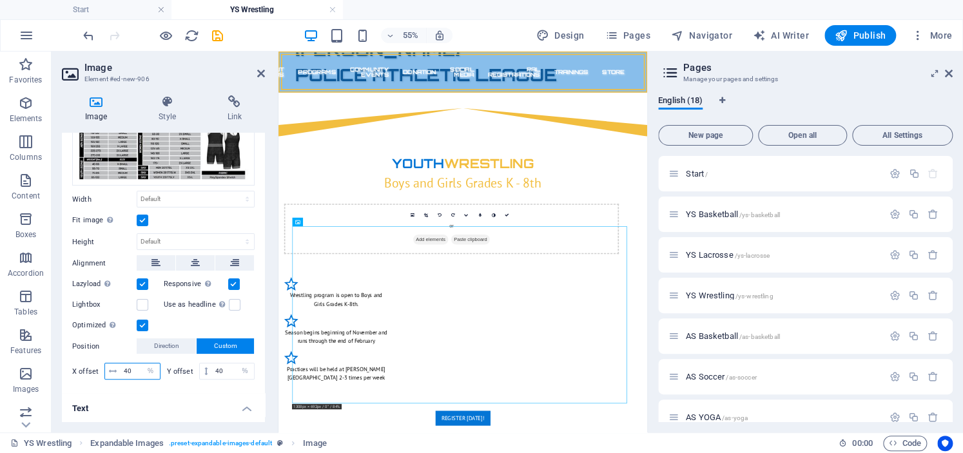
click at [122, 370] on input "40" at bounding box center [139, 370] width 39 height 15
type input "30"
click at [225, 371] on input "40" at bounding box center [233, 370] width 42 height 15
type input "4"
type input "30"
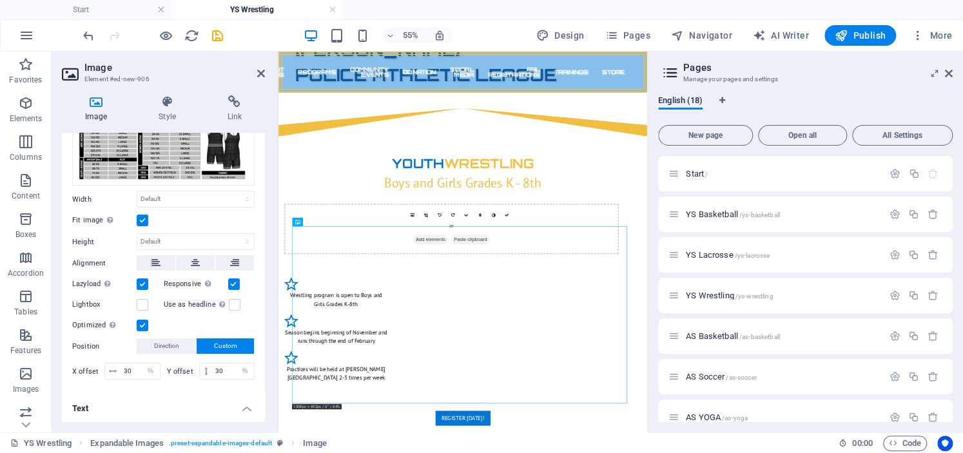
click at [215, 399] on h4 "Text" at bounding box center [163, 404] width 203 height 23
click at [136, 367] on input "30" at bounding box center [139, 370] width 39 height 15
type input "3"
type input "28"
click at [226, 368] on input "30" at bounding box center [233, 370] width 42 height 15
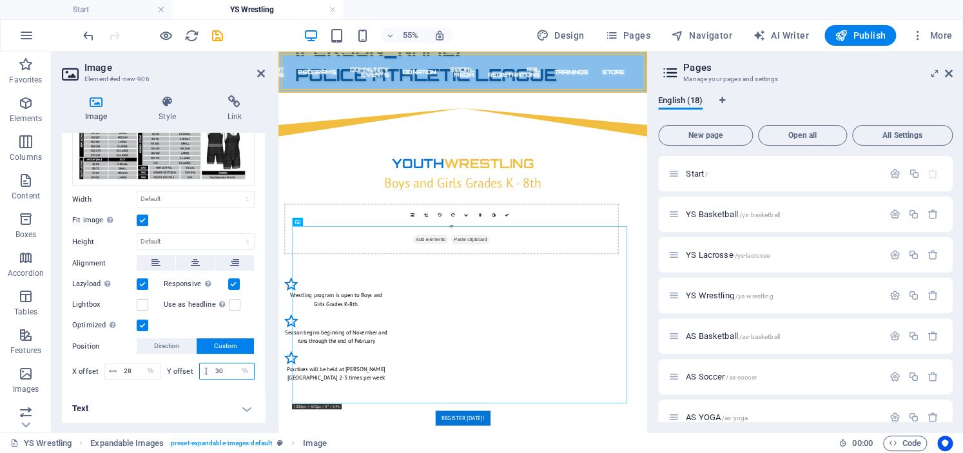
type input "3"
type input "28"
click at [201, 407] on h4 "Text" at bounding box center [163, 408] width 203 height 31
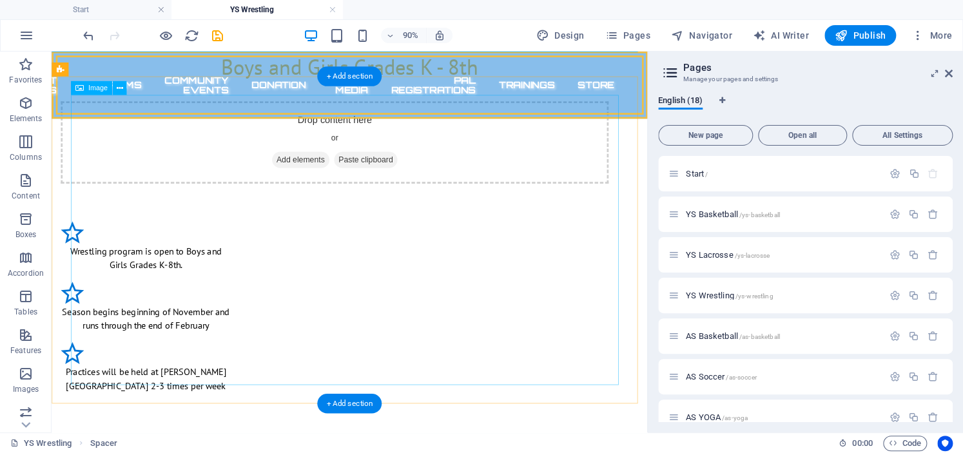
scroll to position [785, 0]
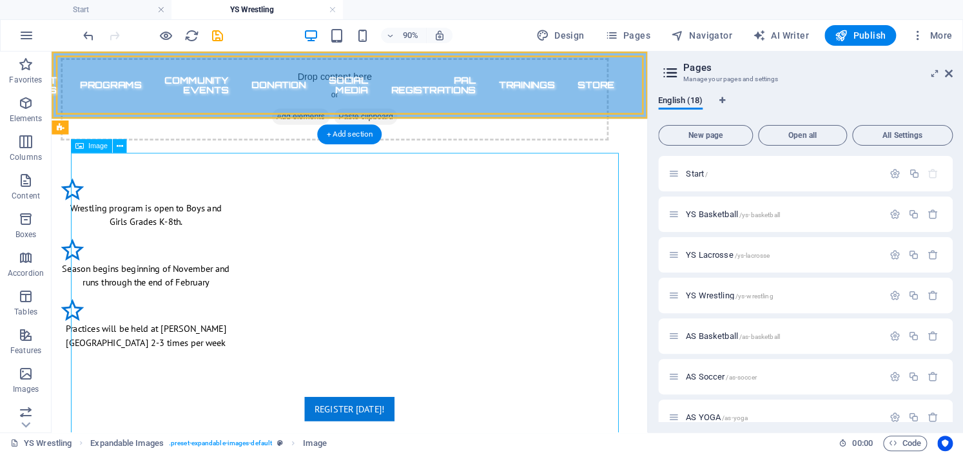
select select "%"
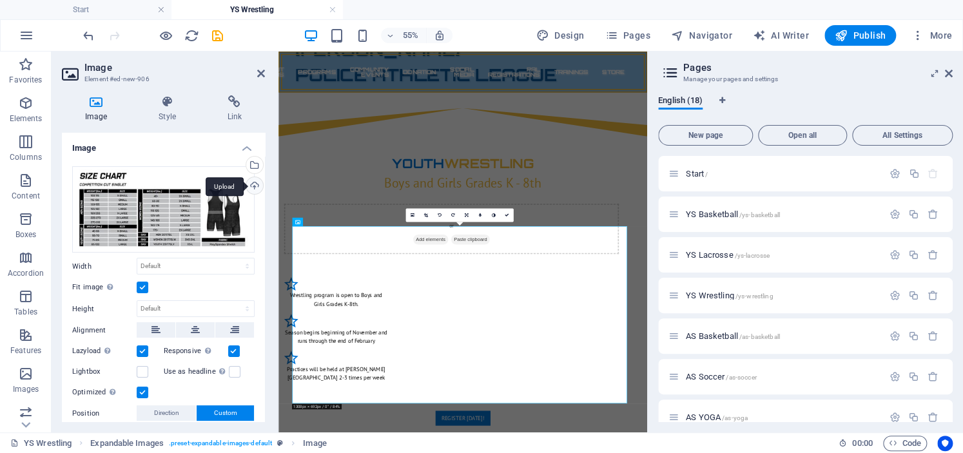
click at [253, 184] on div "Upload" at bounding box center [253, 186] width 19 height 19
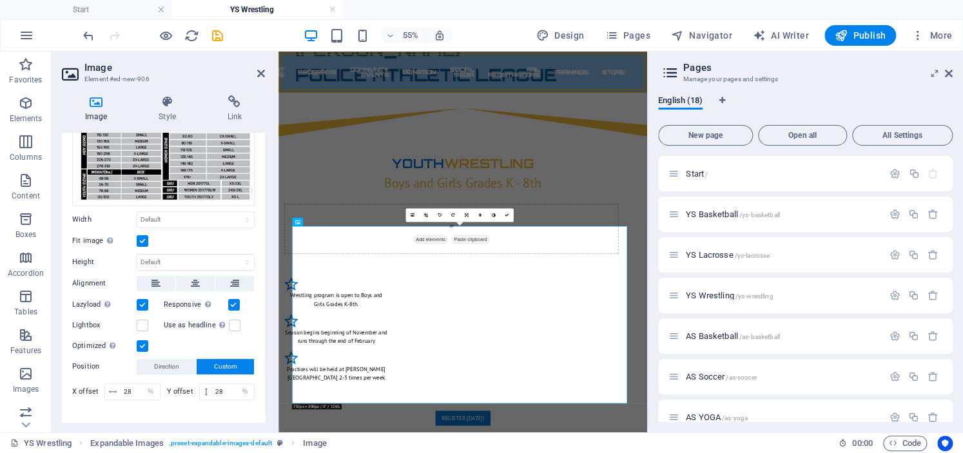
scroll to position [193, 0]
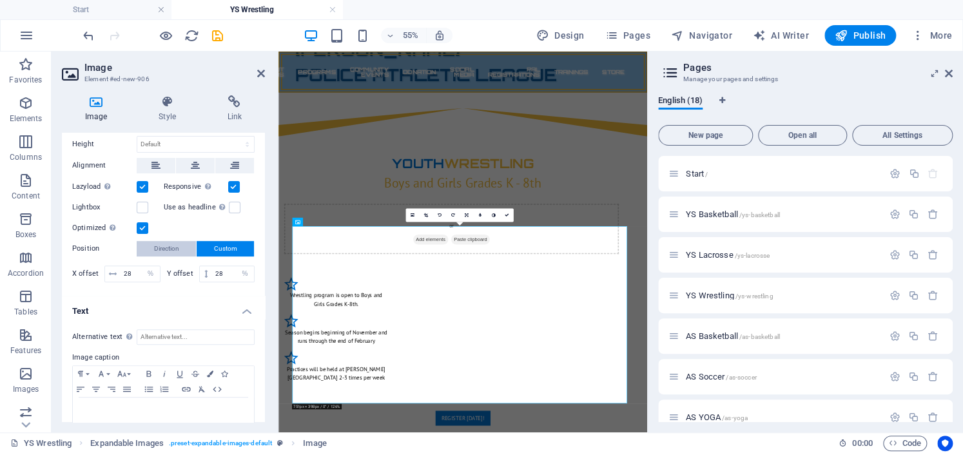
click at [165, 244] on span "Direction" at bounding box center [166, 248] width 25 height 15
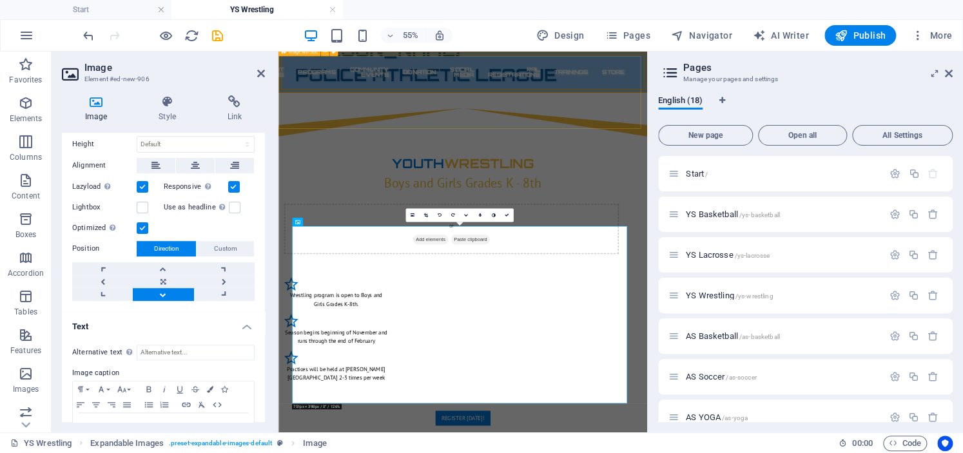
click at [737, 308] on div "Drop content here or Add elements Paste clipboard" at bounding box center [613, 374] width 670 height 133
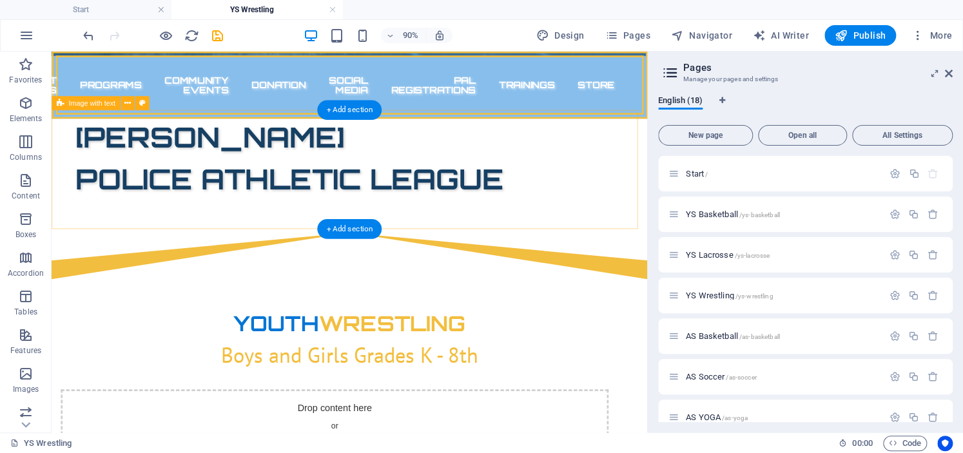
scroll to position [463, 0]
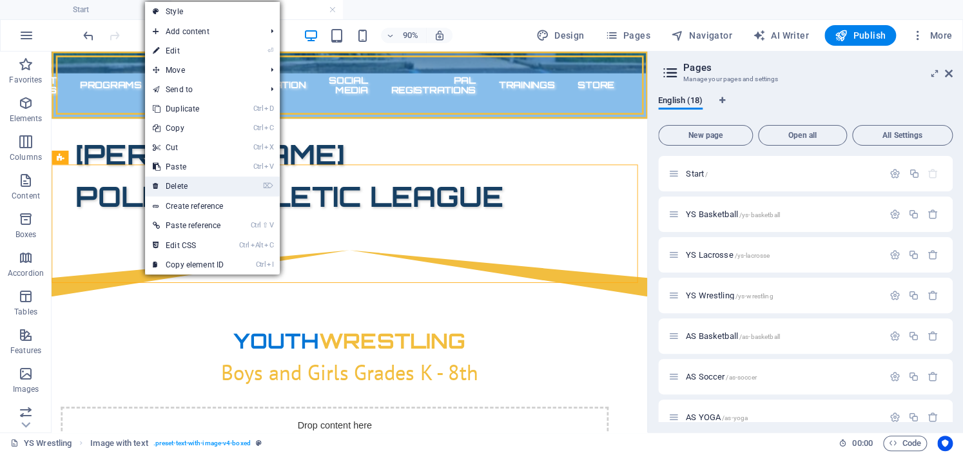
click at [197, 181] on link "⌦ Delete" at bounding box center [188, 186] width 86 height 19
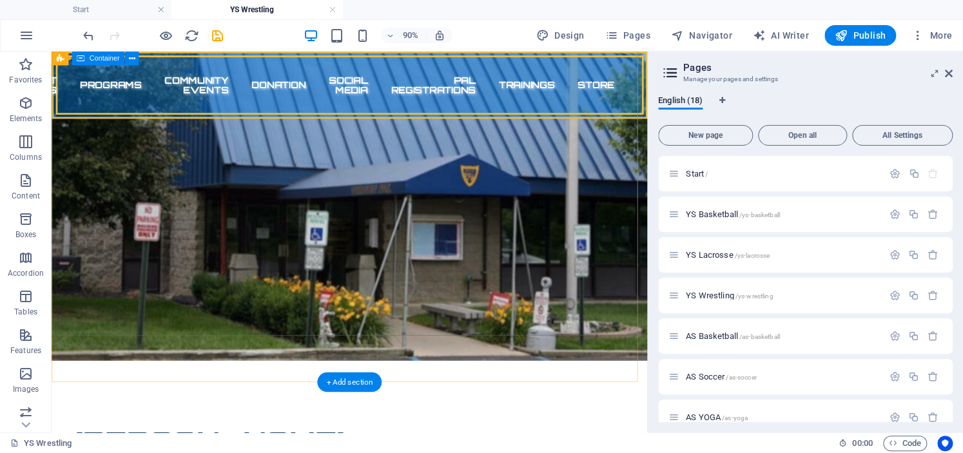
scroll to position [73, 0]
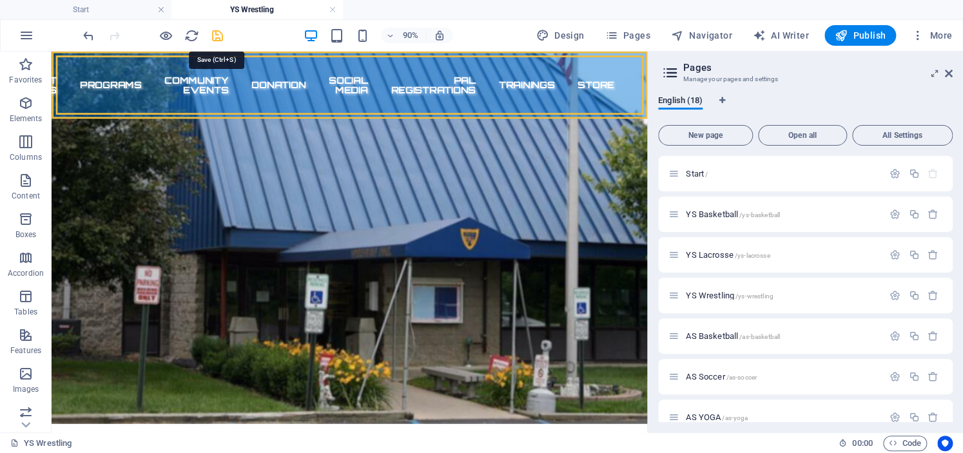
click at [219, 34] on icon "save" at bounding box center [217, 35] width 15 height 15
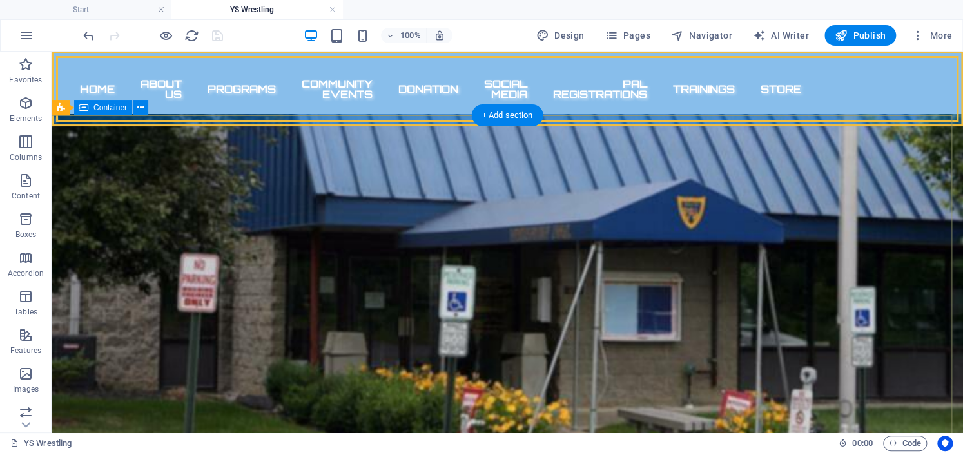
scroll to position [0, 0]
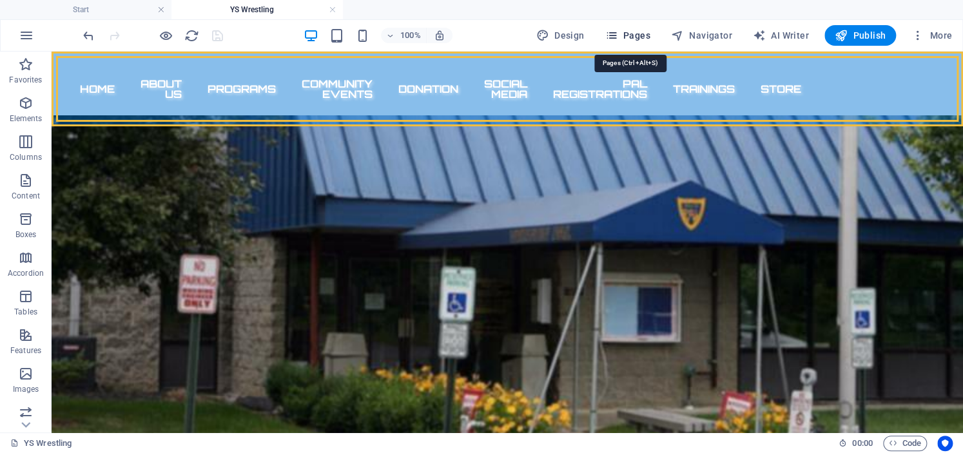
click at [611, 34] on icon "button" at bounding box center [610, 35] width 13 height 13
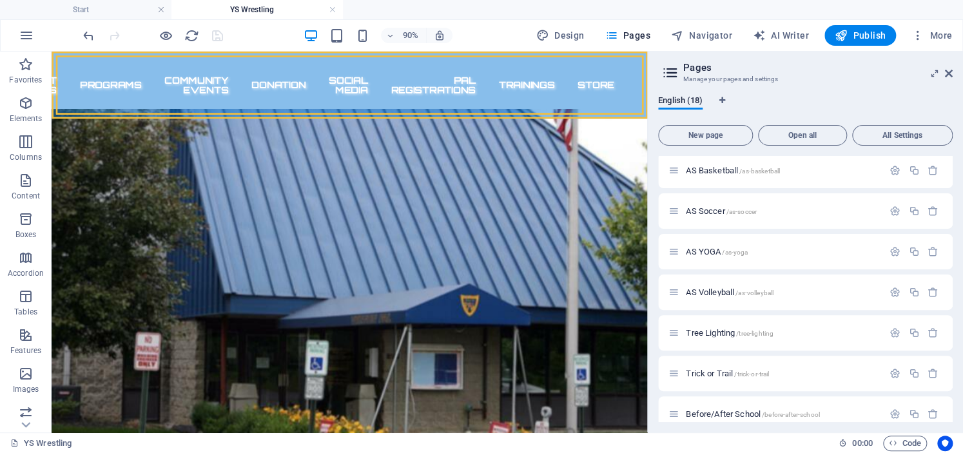
scroll to position [193, 0]
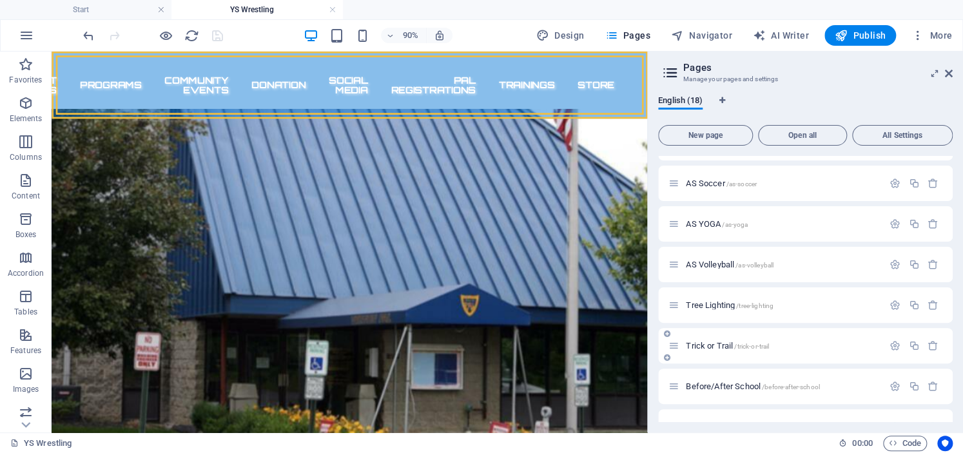
click at [703, 343] on span "Trick or Trail /trick-or-trail" at bounding box center [727, 346] width 83 height 10
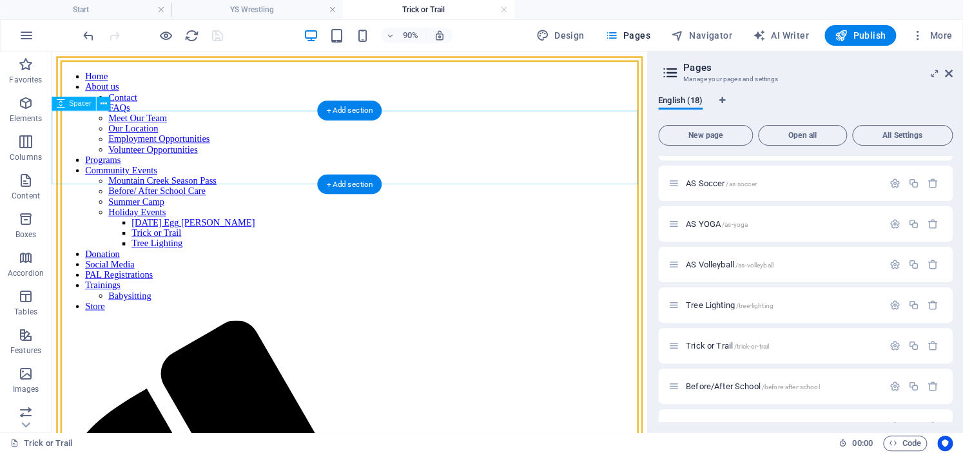
scroll to position [0, 0]
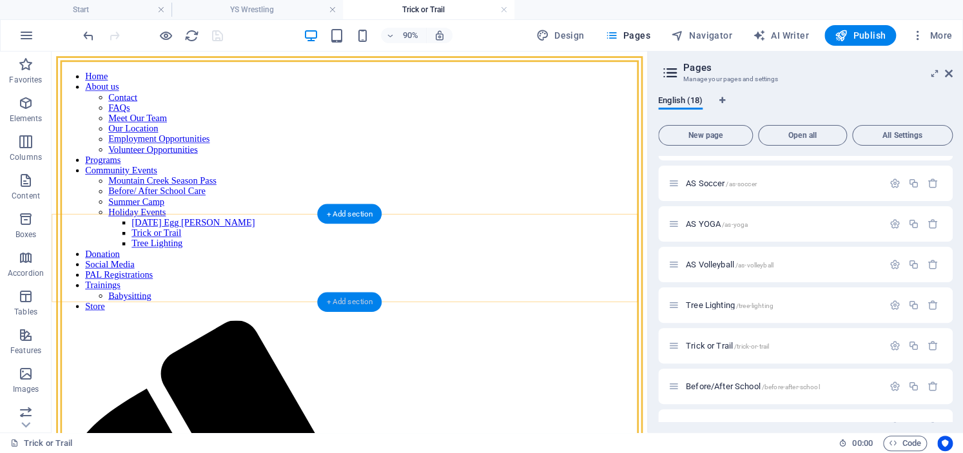
click at [338, 297] on div "+ Add section" at bounding box center [349, 303] width 64 height 20
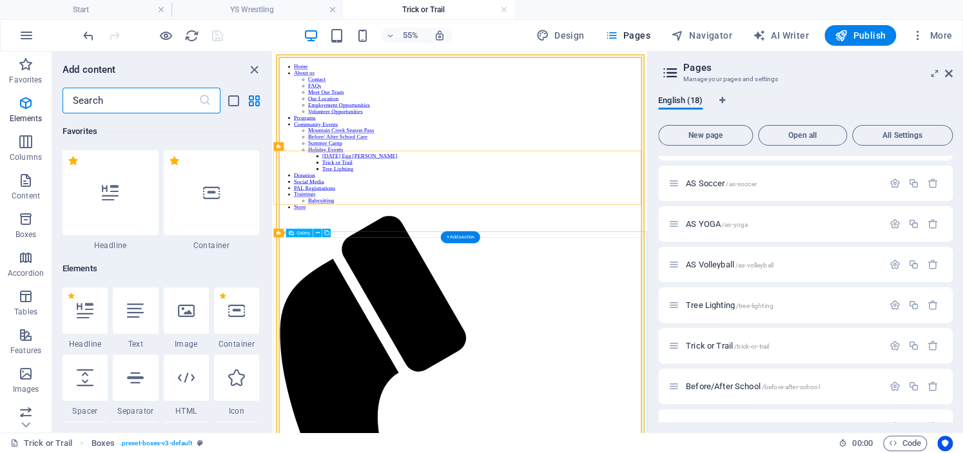
scroll to position [2254, 0]
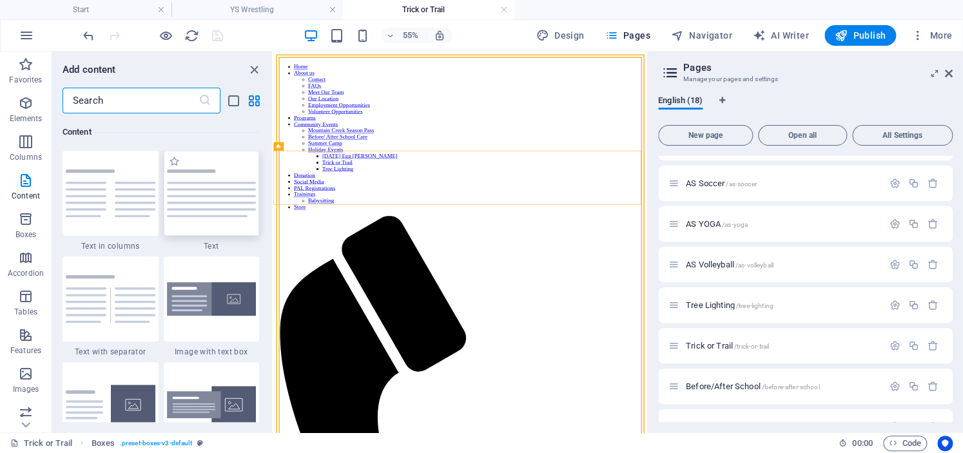
click at [213, 206] on img at bounding box center [212, 193] width 90 height 48
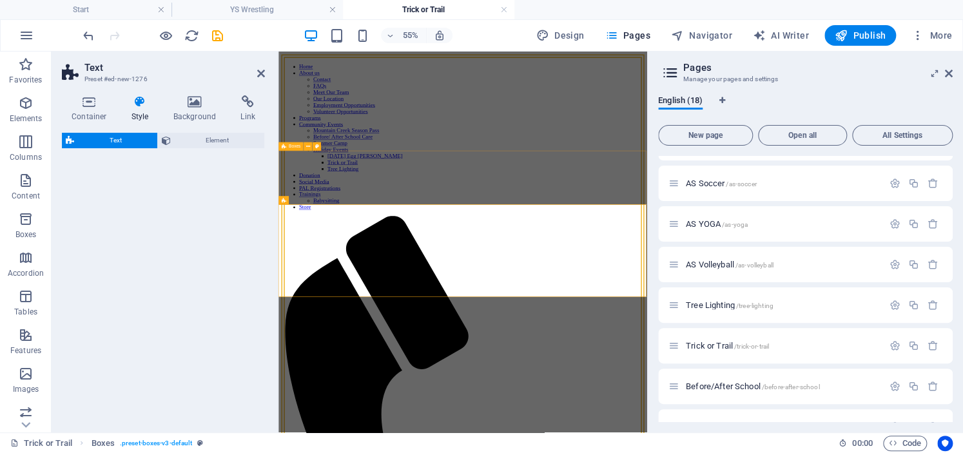
select select "preset-text-v2-default"
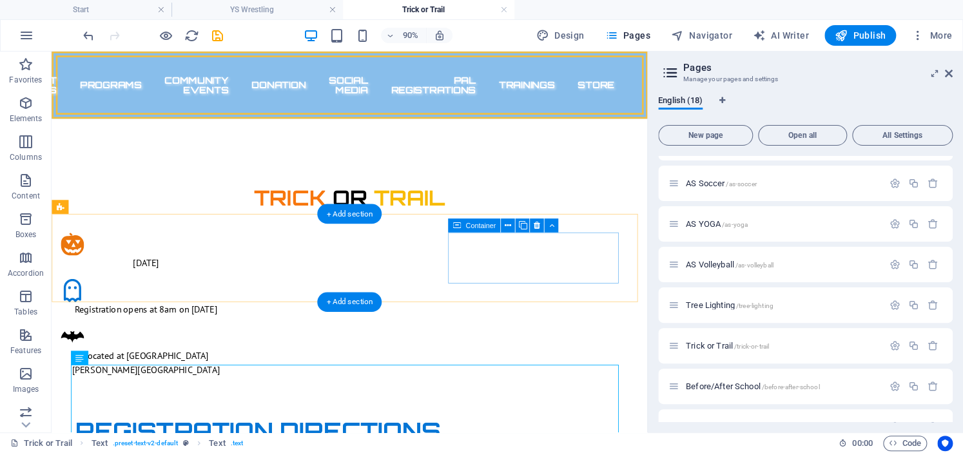
click at [251, 356] on div "Located at [GEOGRAPHIC_DATA][PERSON_NAME][GEOGRAPHIC_DATA]" at bounding box center [156, 384] width 189 height 57
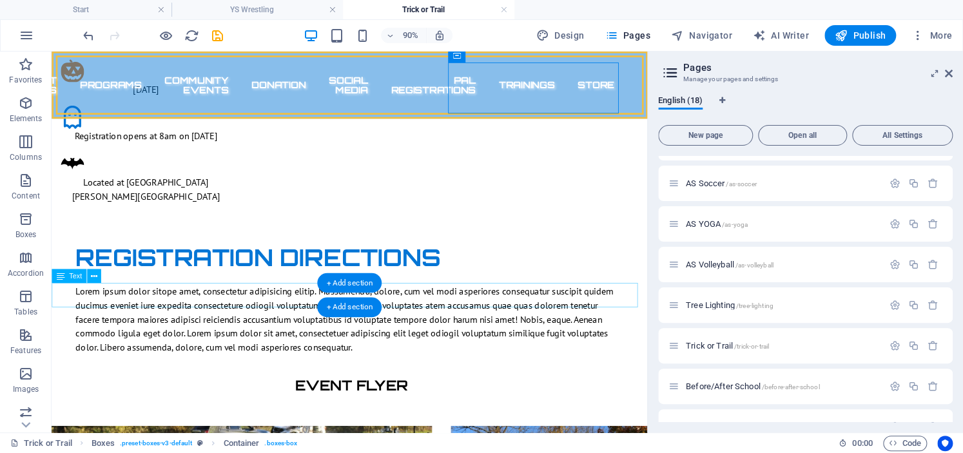
scroll to position [193, 0]
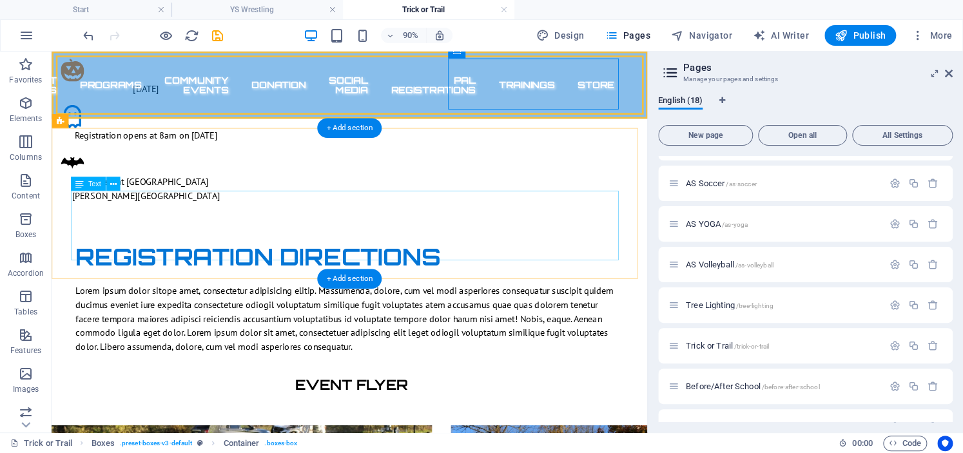
click at [396, 309] on div "Lorem ipsum dolor sitope amet, consectetur adipisicing elitip. Massumenda, dolo…" at bounding box center [383, 347] width 608 height 77
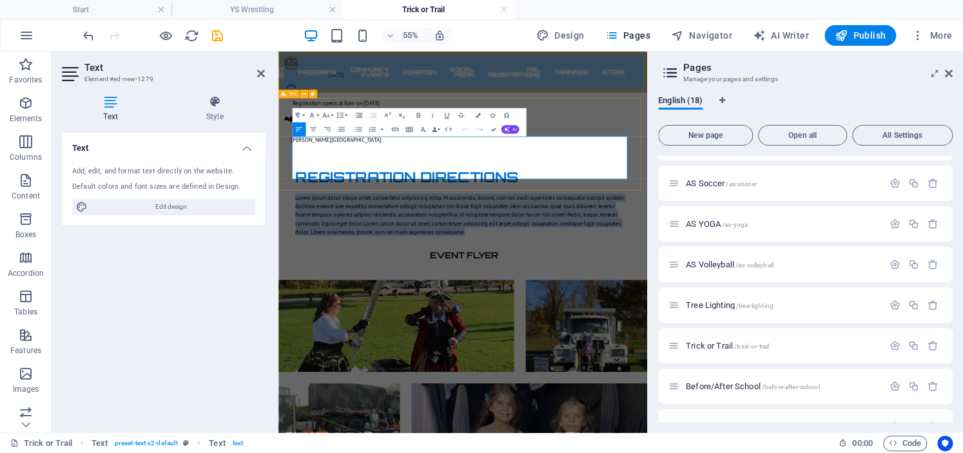
drag, startPoint x: 642, startPoint y: 274, endPoint x: 290, endPoint y: 199, distance: 360.3
click at [290, 240] on div "Registration Directions Lorem ipsum dolor sitope amet, consectetur adipisicing …" at bounding box center [613, 324] width 670 height 168
click at [370, 131] on icon "button" at bounding box center [372, 130] width 8 height 8
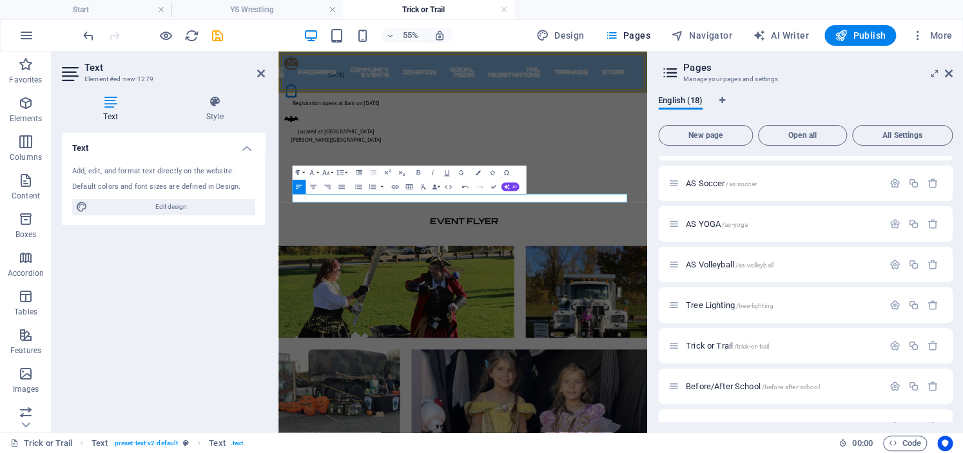
scroll to position [64, 0]
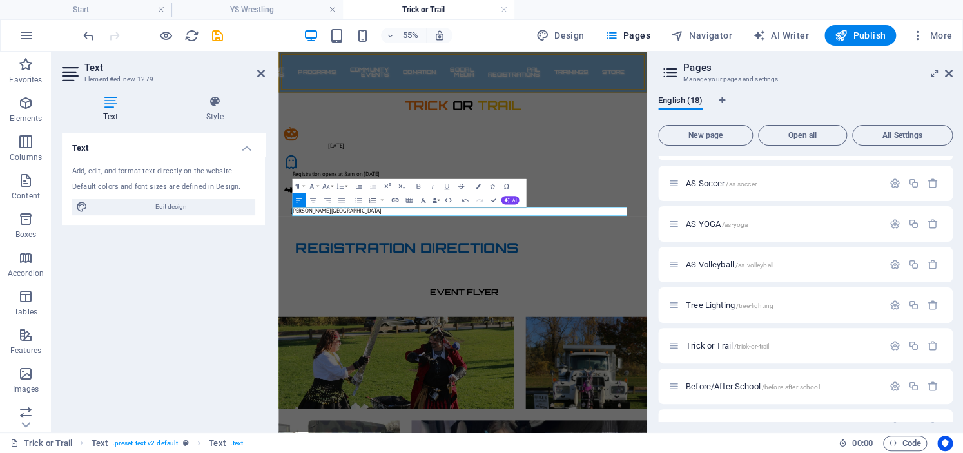
click at [371, 198] on icon "button" at bounding box center [372, 201] width 8 height 8
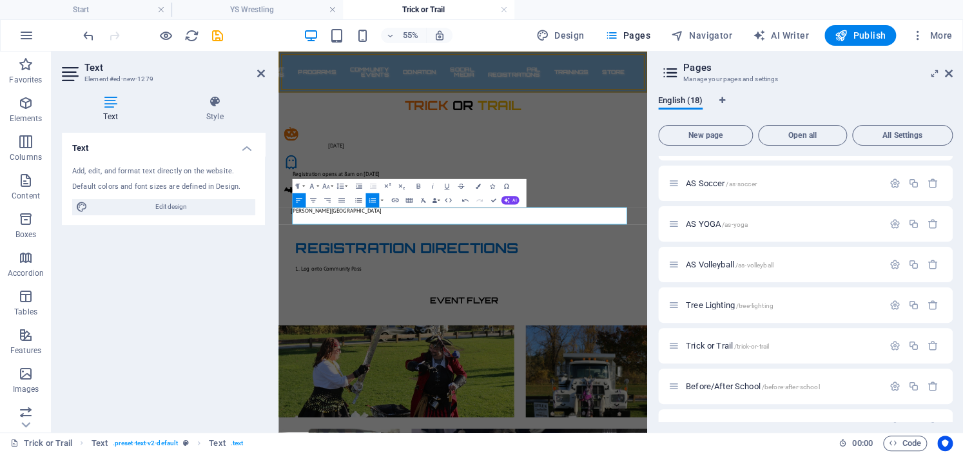
click at [357, 197] on icon "button" at bounding box center [358, 201] width 8 height 8
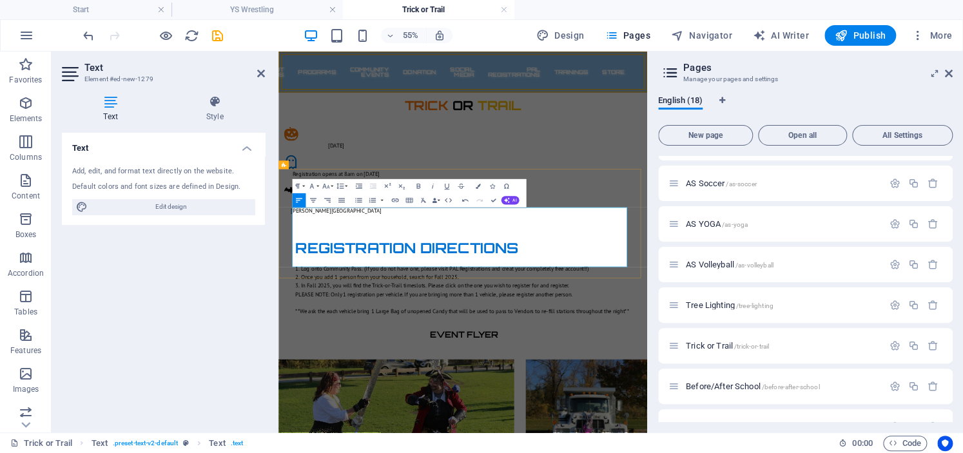
click at [708, 438] on li "Log onto Community Pass. (If you do not have one, please visit PAL Registration…" at bounding box center [613, 445] width 608 height 15
drag, startPoint x: 358, startPoint y: 420, endPoint x: 419, endPoint y: 421, distance: 61.2
click at [416, 187] on icon "button" at bounding box center [418, 186] width 8 height 8
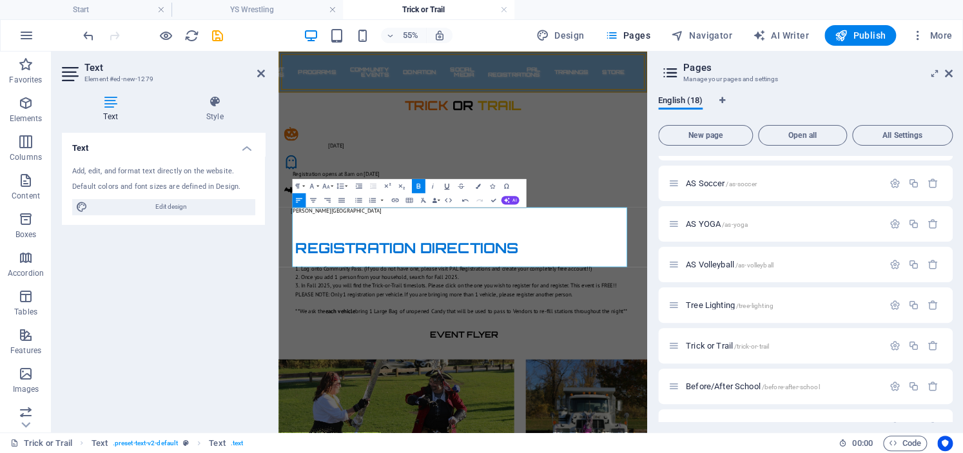
click at [446, 185] on icon "button" at bounding box center [447, 186] width 8 height 8
drag, startPoint x: 441, startPoint y: 420, endPoint x: 579, endPoint y: 379, distance: 143.3
click at [420, 182] on icon "button" at bounding box center [418, 186] width 8 height 8
click at [447, 185] on icon "button" at bounding box center [447, 186] width 8 height 8
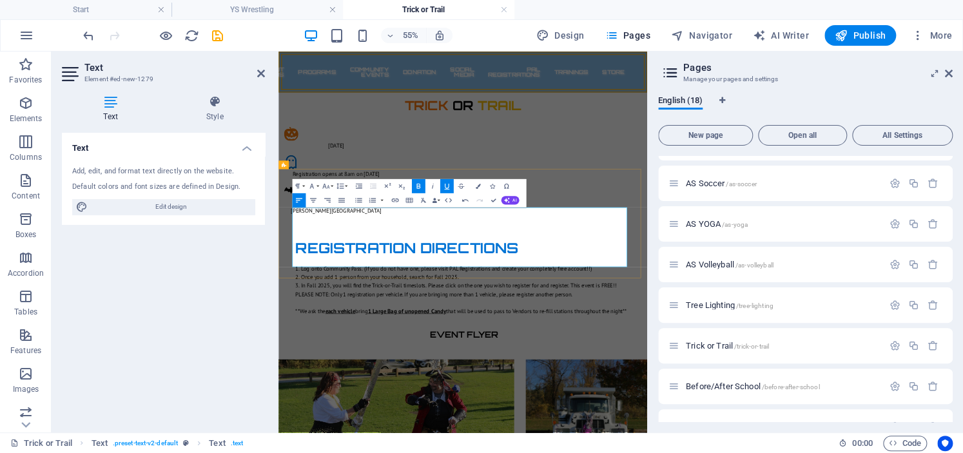
drag, startPoint x: 865, startPoint y: 372, endPoint x: 904, endPoint y: 369, distance: 38.8
click at [422, 182] on icon "button" at bounding box center [418, 186] width 8 height 8
click at [446, 186] on icon "button" at bounding box center [447, 186] width 8 height 8
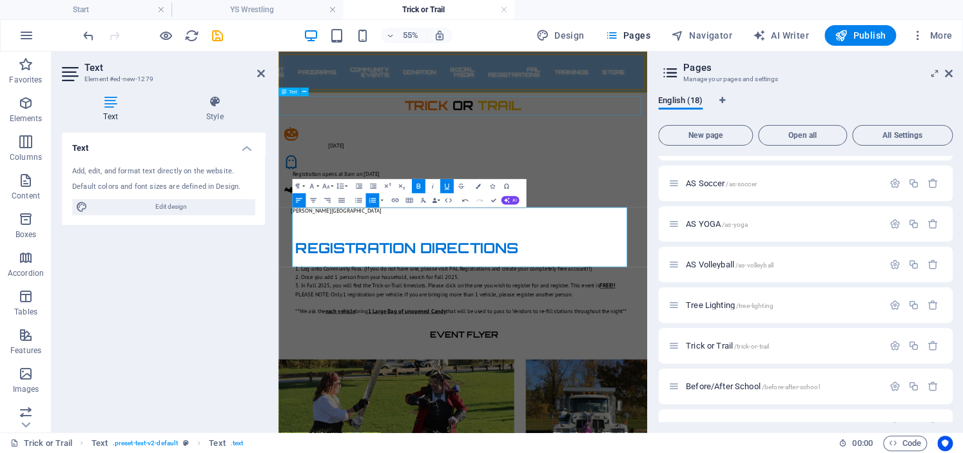
click at [904, 138] on div "Trick or Trail" at bounding box center [613, 150] width 670 height 35
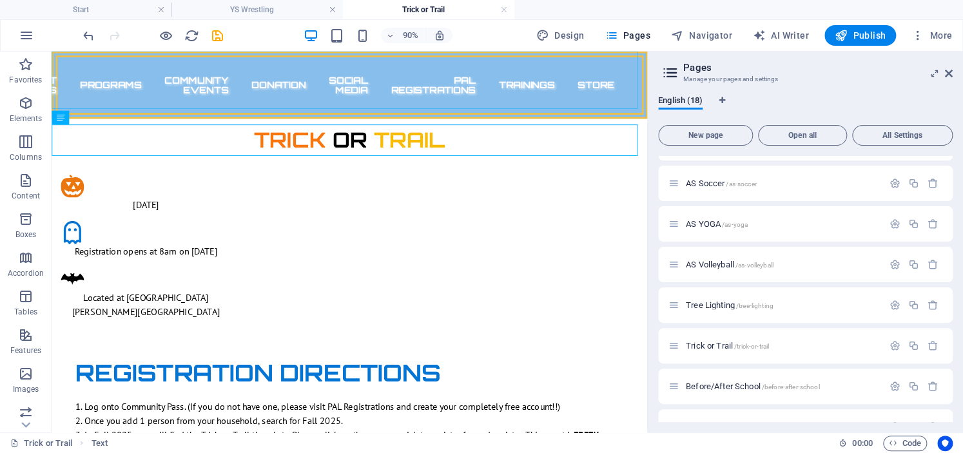
click at [685, 104] on div "Home About us Contact FAQs Meet Our Team Our Location Employment Opportunities …" at bounding box center [383, 89] width 662 height 75
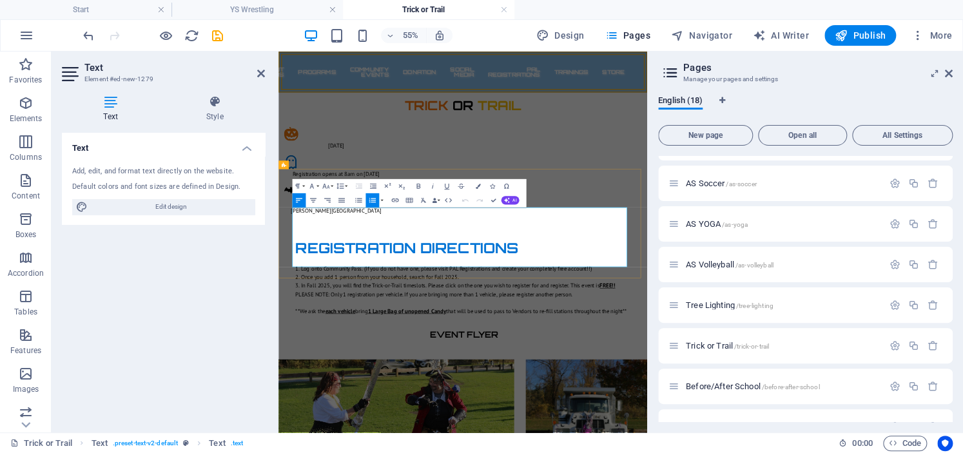
click at [597, 452] on li "Once you add 1 person from your household, search for Fall 2025." at bounding box center [613, 461] width 608 height 15
click at [481, 452] on li "Browse Activities, and locate Fall 2025 ." at bounding box center [613, 461] width 608 height 15
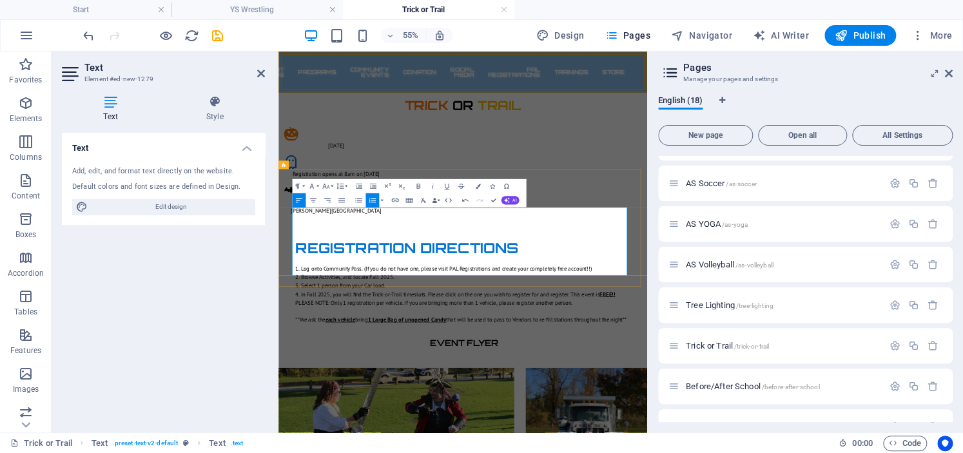
click at [874, 389] on div "Registration Directions" at bounding box center [613, 408] width 608 height 39
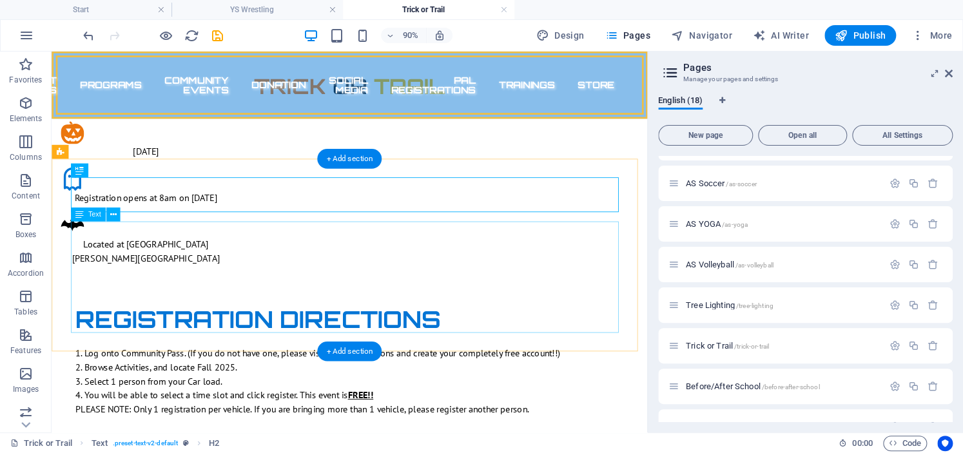
scroll to position [193, 0]
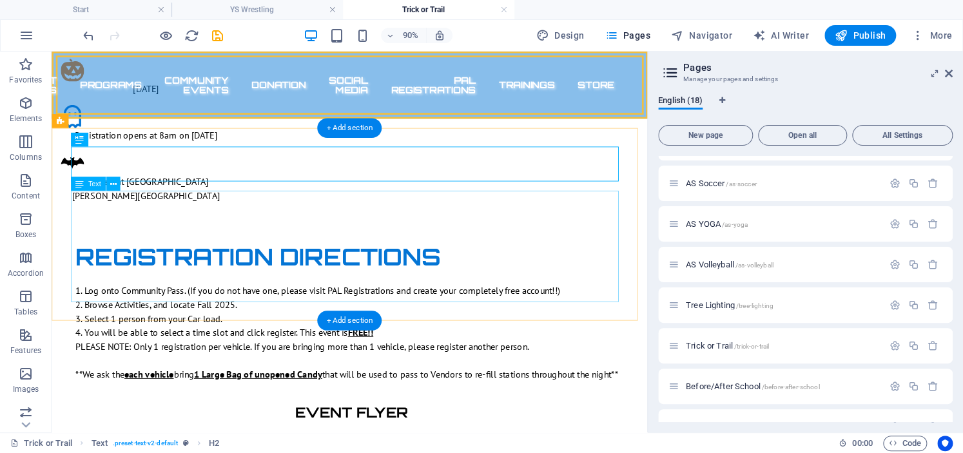
click at [103, 320] on div "Log onto Community Pass. (If you do not have one, please visit PAL Registration…" at bounding box center [383, 363] width 608 height 108
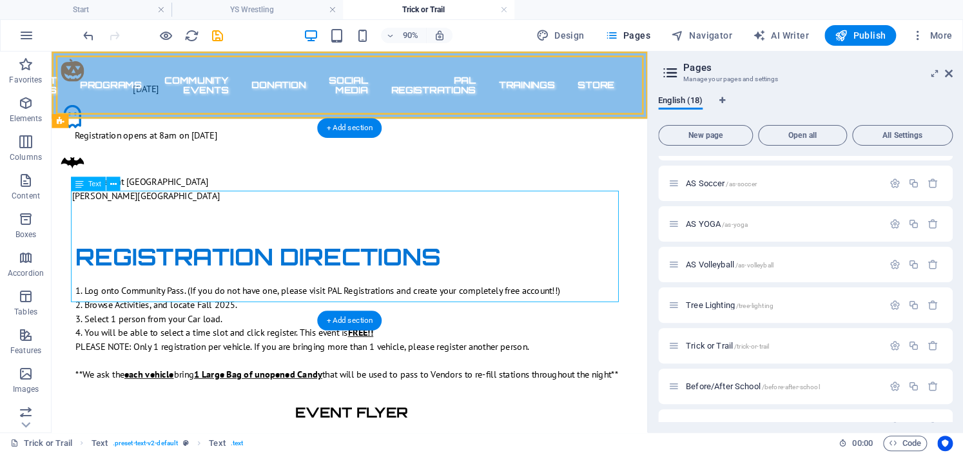
drag, startPoint x: 106, startPoint y: 322, endPoint x: 80, endPoint y: 322, distance: 25.8
click at [80, 322] on div "Log onto Community Pass. (If you do not have one, please visit PAL Registration…" at bounding box center [383, 363] width 608 height 108
click at [115, 317] on div "Log onto Community Pass. (If you do not have one, please visit PAL Registration…" at bounding box center [383, 363] width 608 height 108
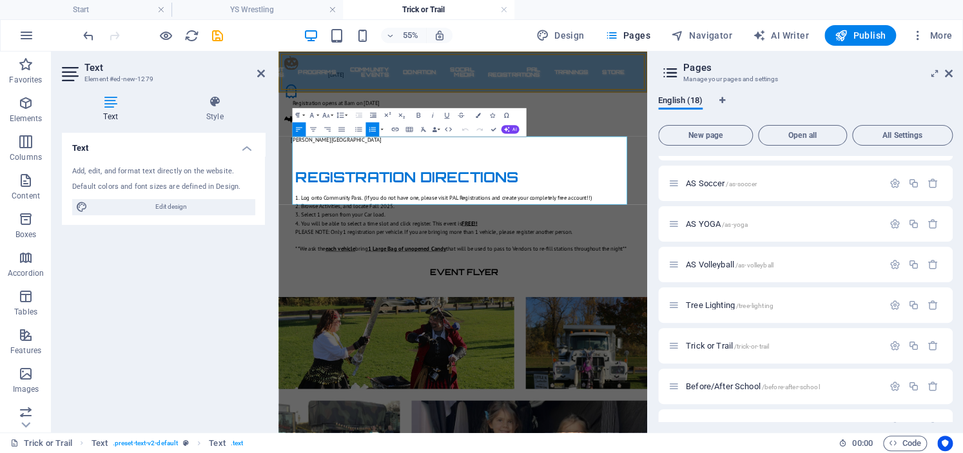
drag, startPoint x: 337, startPoint y: 327, endPoint x: 550, endPoint y: 235, distance: 231.5
click at [312, 114] on icon "button" at bounding box center [311, 115] width 8 height 8
click at [330, 114] on button "Font Size" at bounding box center [328, 115] width 14 height 14
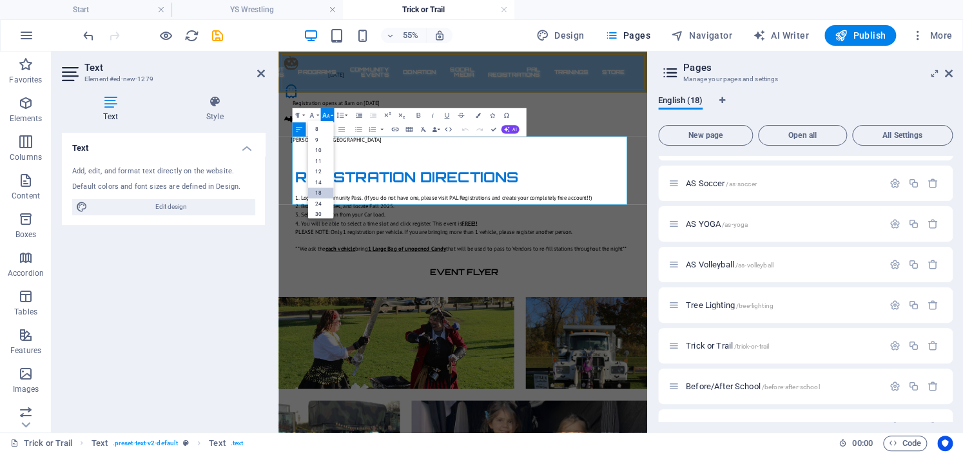
click at [322, 197] on link "18" at bounding box center [321, 192] width 26 height 11
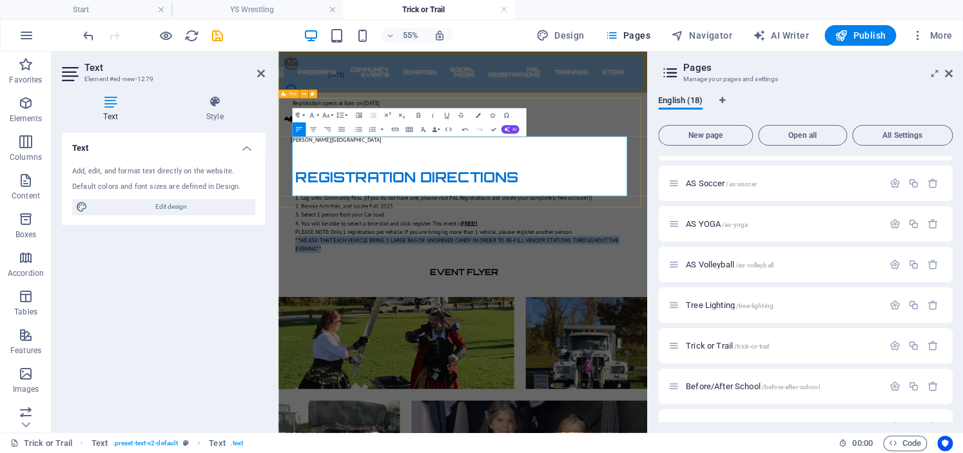
drag, startPoint x: 357, startPoint y: 305, endPoint x: 296, endPoint y: 286, distance: 64.0
click at [296, 286] on div "Registration Directions Log onto Community Pass. (If you do not have one, pleas…" at bounding box center [613, 339] width 670 height 198
click at [419, 115] on icon "button" at bounding box center [418, 115] width 8 height 8
click at [517, 387] on p "**WE ASK THAT EACH VEHICLE BRING 1 LARGE BAG OF UNOPENED CANDY IN ORDER TO RE-F…" at bounding box center [613, 402] width 608 height 31
drag, startPoint x: 376, startPoint y: 291, endPoint x: 630, endPoint y: 291, distance: 254.5
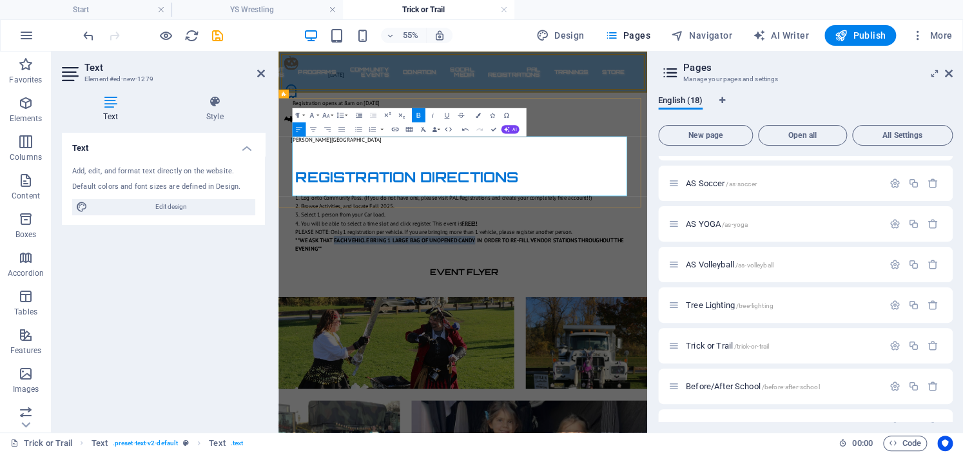
click at [630, 388] on strong "**WE ASK THAT EACH VEHICLE BRING 1 LARGE BAG OF UNOPENED CANDY IN ORDER TO RE-F…" at bounding box center [607, 402] width 597 height 28
click at [446, 118] on icon "button" at bounding box center [447, 115] width 8 height 8
click at [799, 438] on div "Event Flyer" at bounding box center [613, 451] width 670 height 27
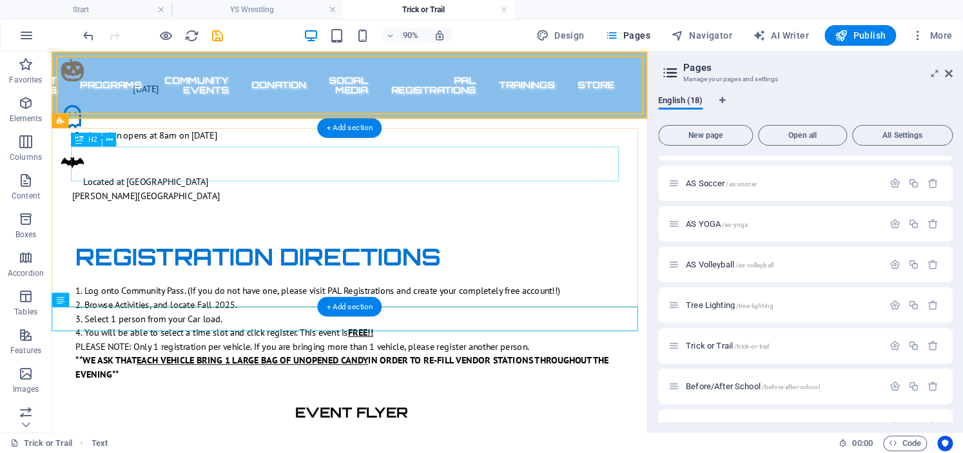
click at [610, 260] on div "Registration Directions" at bounding box center [383, 279] width 608 height 39
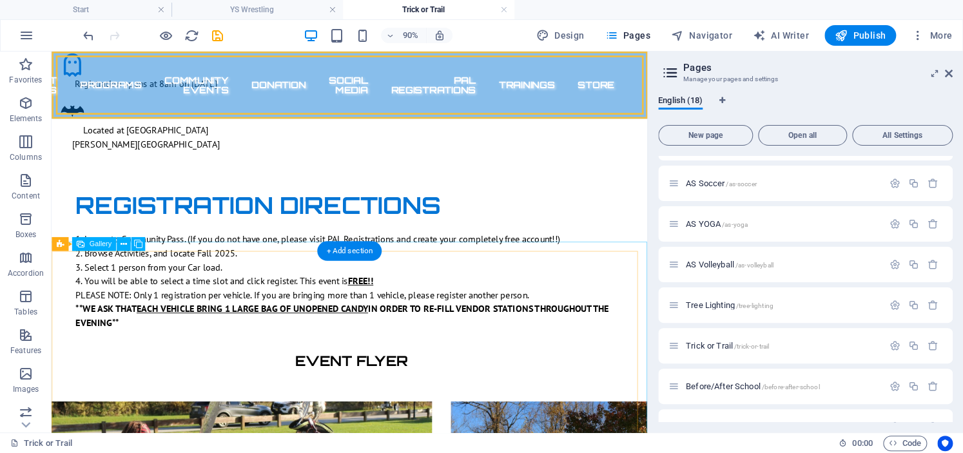
scroll to position [49, 0]
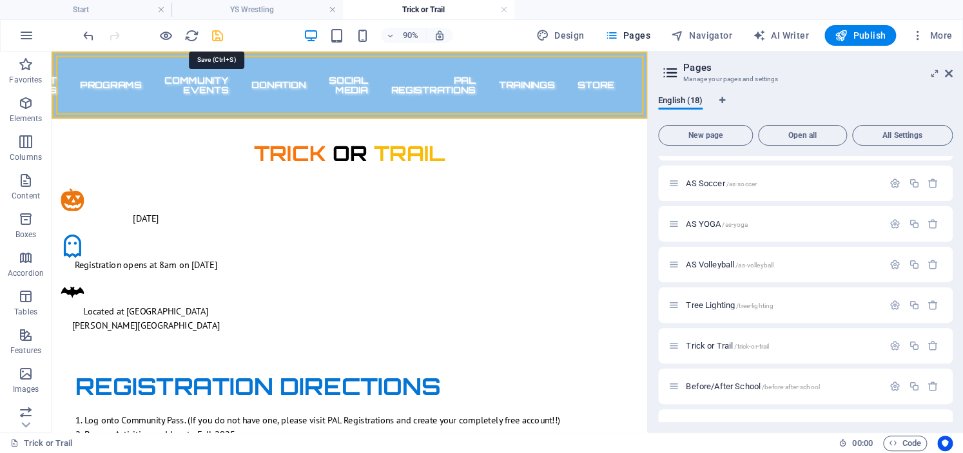
click at [213, 38] on icon "save" at bounding box center [217, 35] width 15 height 15
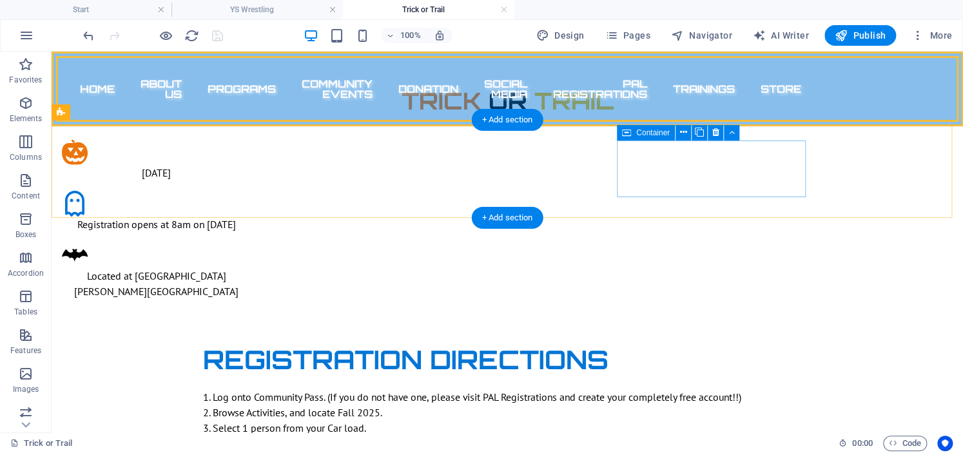
scroll to position [0, 0]
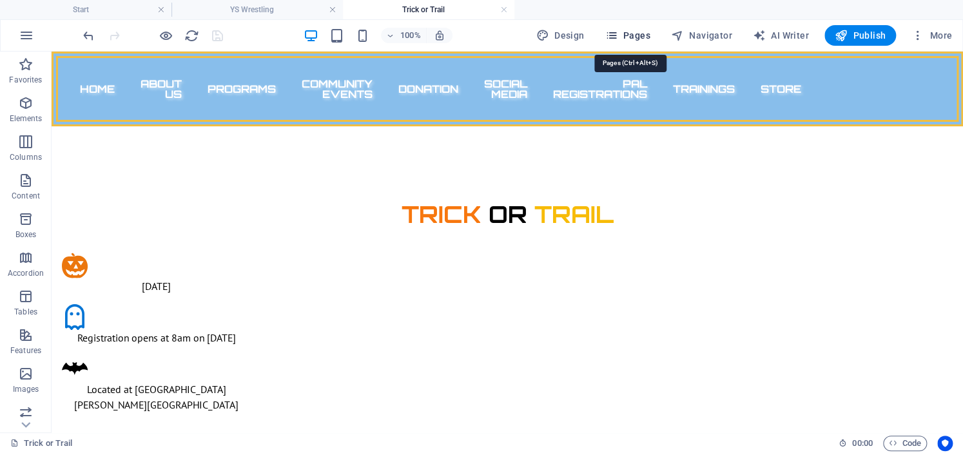
click at [630, 35] on span "Pages" at bounding box center [626, 35] width 45 height 13
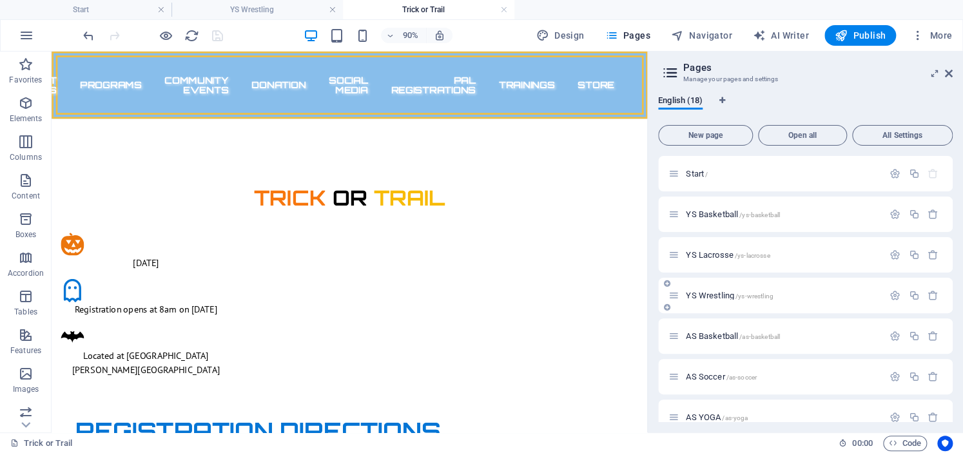
click at [791, 291] on div "YS Wrestling /ys-wrestling" at bounding box center [775, 295] width 215 height 15
click at [711, 293] on span "YS Wrestling /ys-wrestling" at bounding box center [729, 296] width 87 height 10
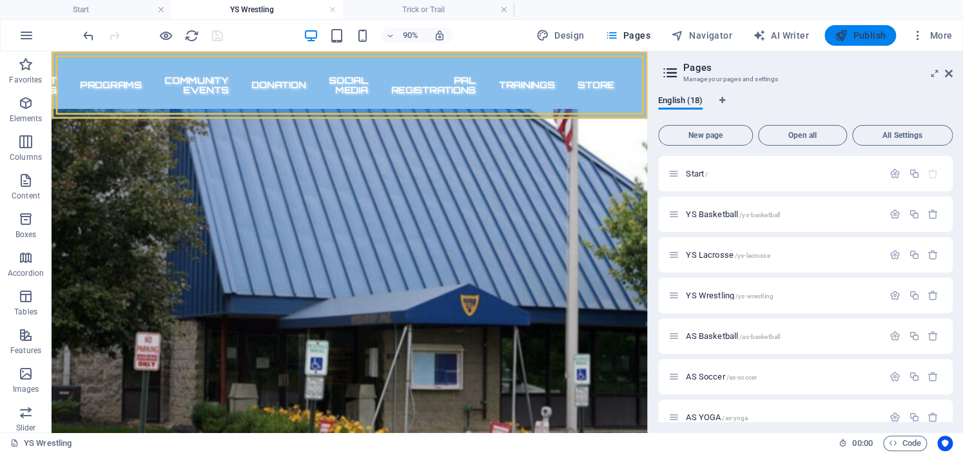
click at [841, 37] on icon "button" at bounding box center [840, 35] width 13 height 13
